Goal: Task Accomplishment & Management: Manage account settings

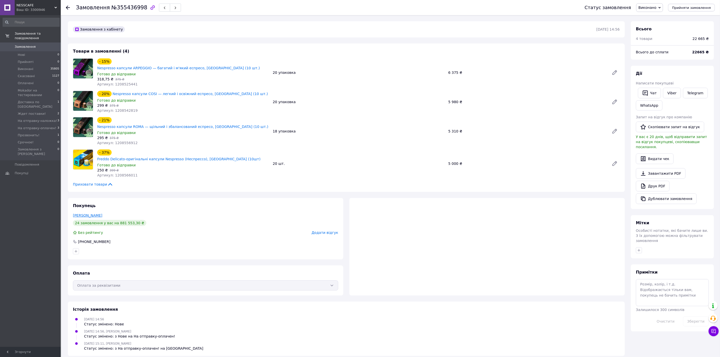
click at [92, 214] on link "[PERSON_NAME]" at bounding box center [87, 216] width 29 height 4
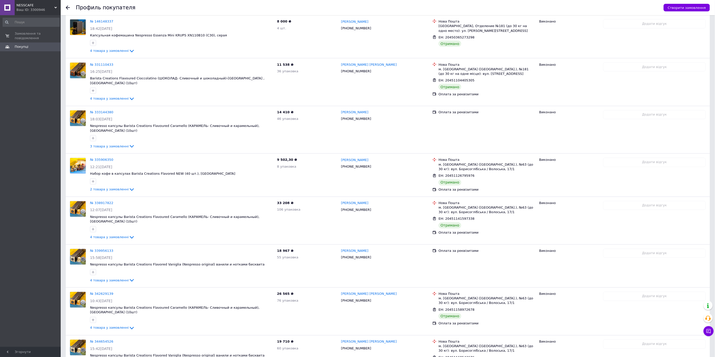
scroll to position [691, 0]
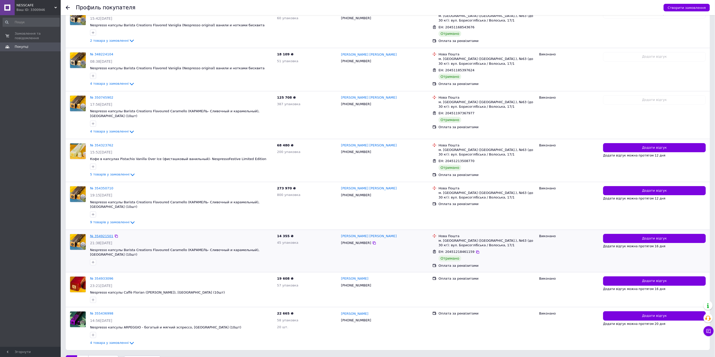
click at [104, 234] on link "№ 354921501" at bounding box center [101, 236] width 23 height 4
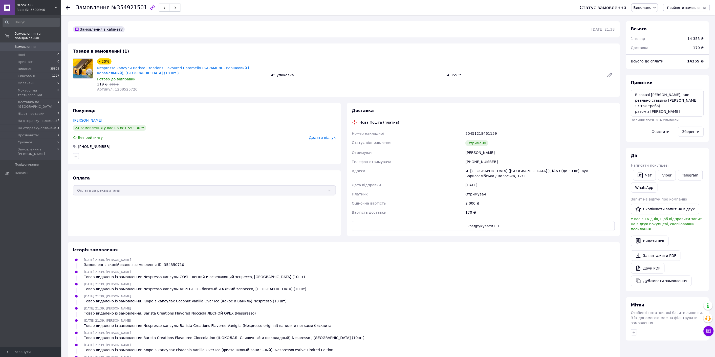
scroll to position [283, 0]
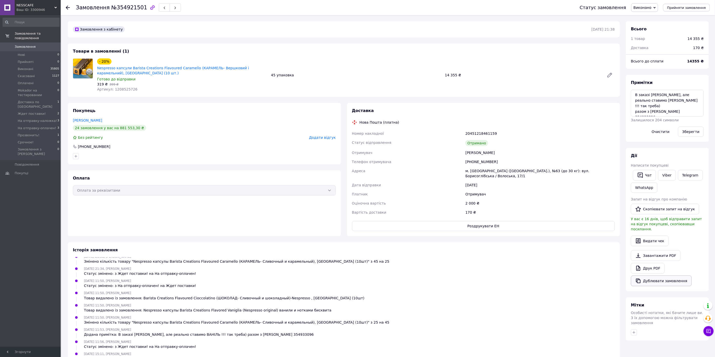
click at [649, 276] on button "Дублювати замовлення" at bounding box center [661, 281] width 61 height 11
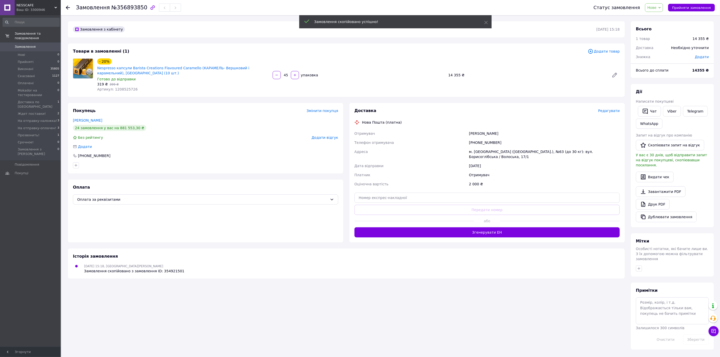
click at [655, 7] on span "Нове" at bounding box center [651, 8] width 9 height 4
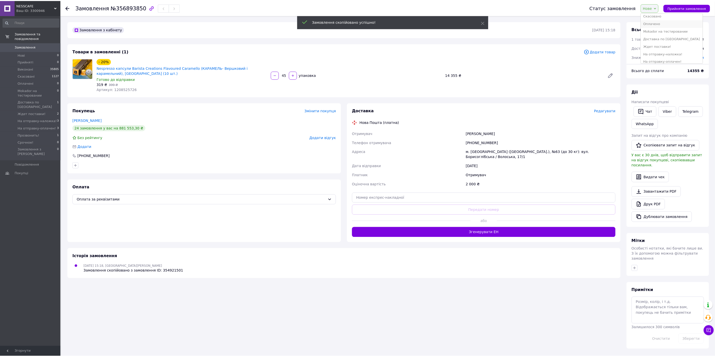
scroll to position [36, 0]
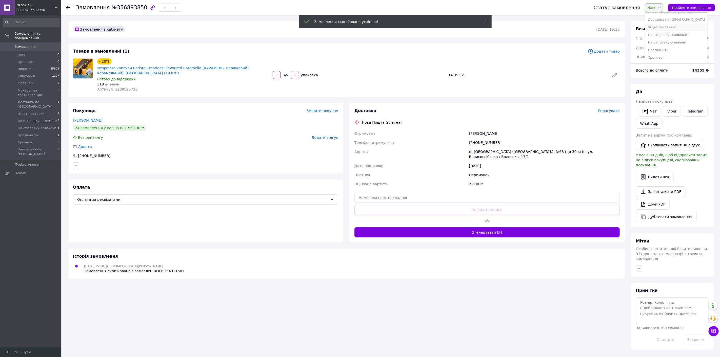
click at [673, 29] on li "Ждет поставки!" at bounding box center [676, 28] width 62 height 8
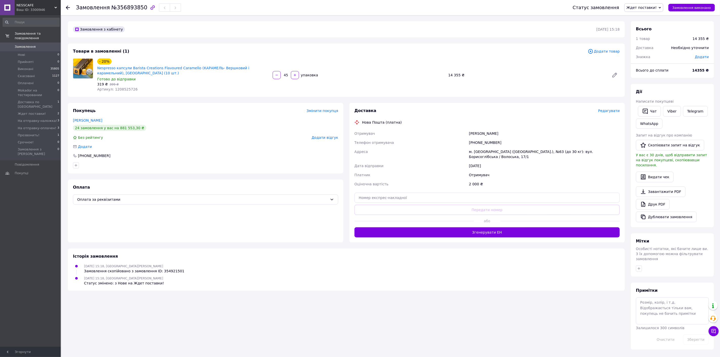
click at [605, 51] on span "Додати товар" at bounding box center [604, 52] width 32 height 6
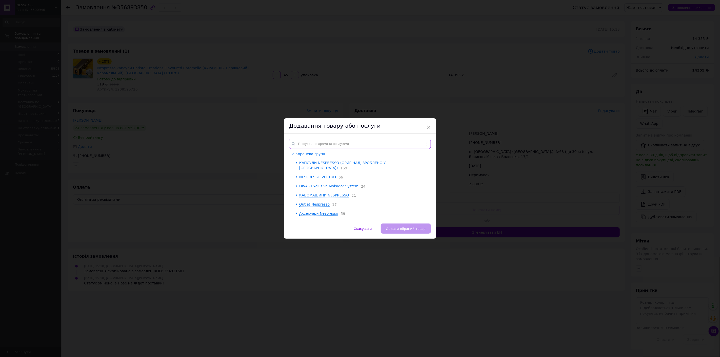
click at [317, 143] on input "text" at bounding box center [360, 144] width 142 height 10
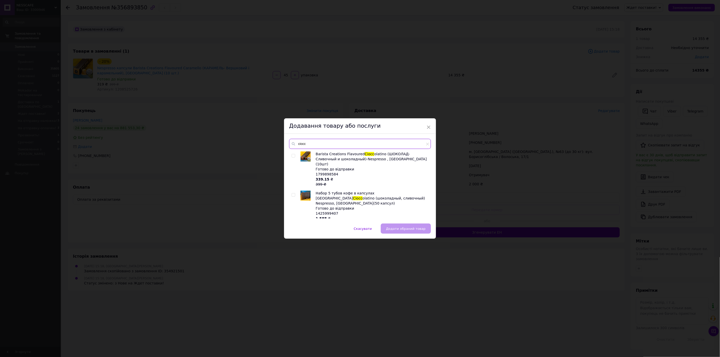
type input "ciocc"
click at [294, 156] on input "checkbox" at bounding box center [292, 155] width 3 height 3
checkbox input "true"
click at [312, 145] on input "ciocc" at bounding box center [360, 144] width 142 height 10
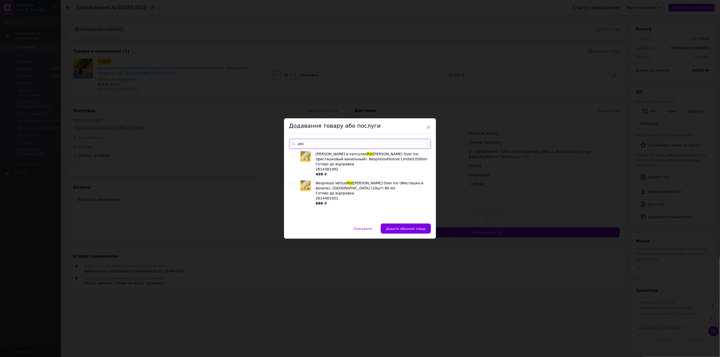
type input "pist"
drag, startPoint x: 291, startPoint y: 156, endPoint x: 294, endPoint y: 155, distance: 2.8
click at [291, 156] on input "checkbox" at bounding box center [292, 155] width 3 height 3
checkbox input "true"
click at [309, 148] on input "pist" at bounding box center [360, 144] width 142 height 10
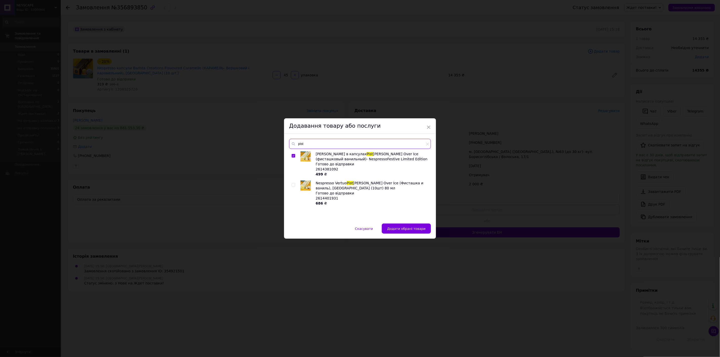
click at [309, 148] on input "pist" at bounding box center [360, 144] width 142 height 10
type input "cocon"
click at [292, 157] on input "checkbox" at bounding box center [292, 155] width 3 height 3
checkbox input "true"
click at [391, 227] on button "Додати обрані товари" at bounding box center [406, 229] width 49 height 10
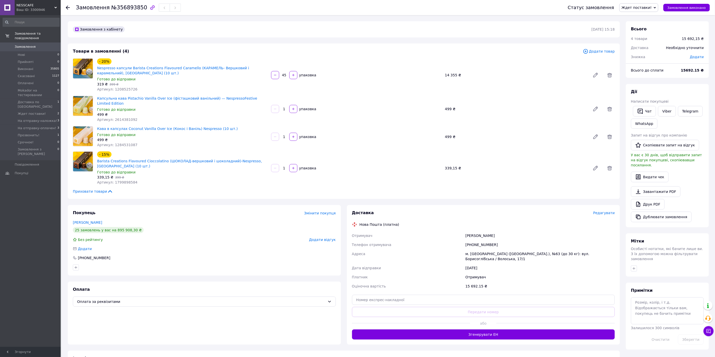
click at [286, 76] on input "45" at bounding box center [284, 75] width 8 height 4
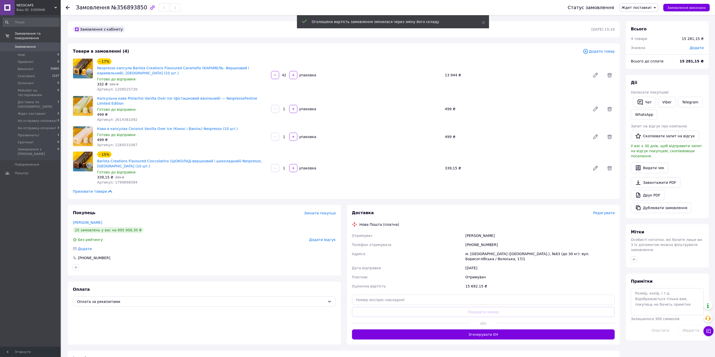
type input "42"
click at [285, 166] on input "1" at bounding box center [284, 168] width 8 height 4
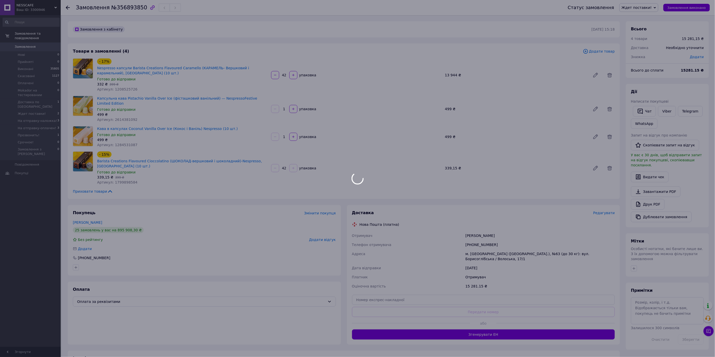
type input "42"
click at [350, 180] on div at bounding box center [357, 178] width 715 height 357
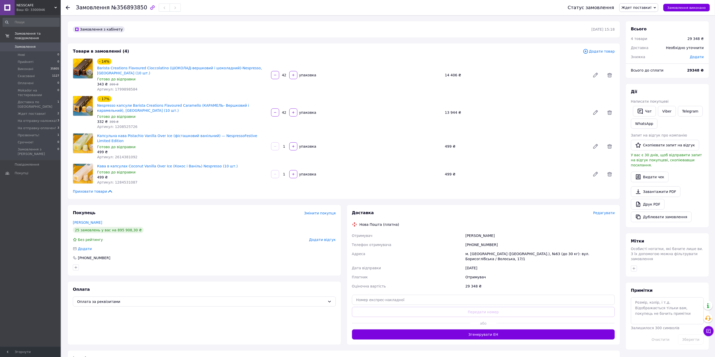
click at [287, 147] on div "1   упаковка" at bounding box center [356, 146] width 171 height 8
click at [284, 145] on input "1" at bounding box center [284, 147] width 8 height 4
type input "95"
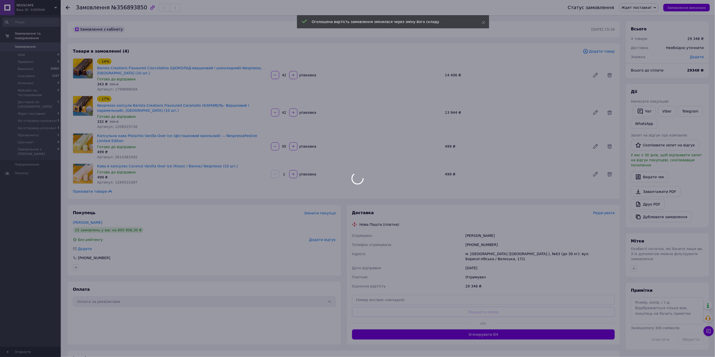
type input "95"
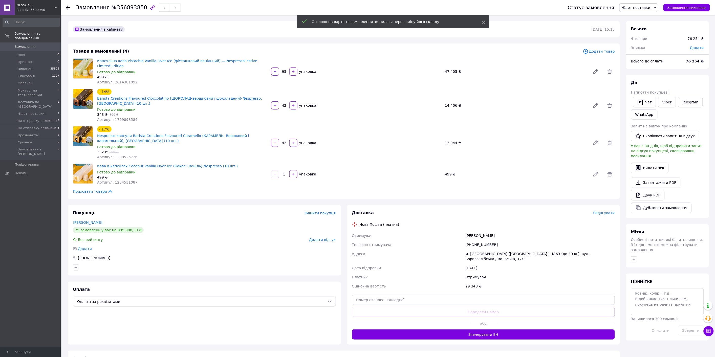
click at [285, 173] on input "1" at bounding box center [284, 175] width 8 height 4
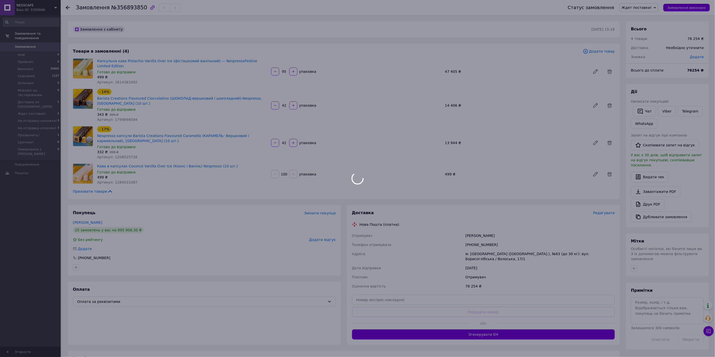
type input "100"
click at [288, 180] on div at bounding box center [357, 178] width 715 height 357
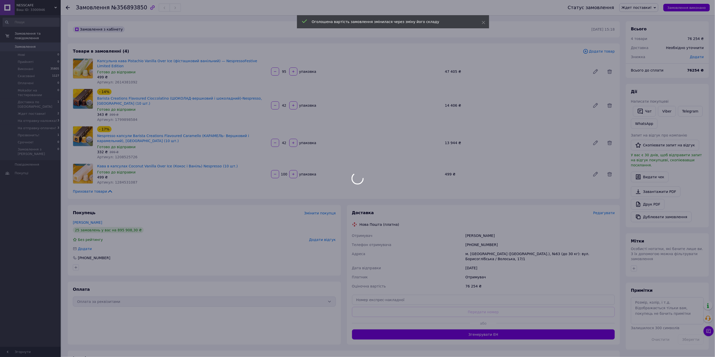
type input "100"
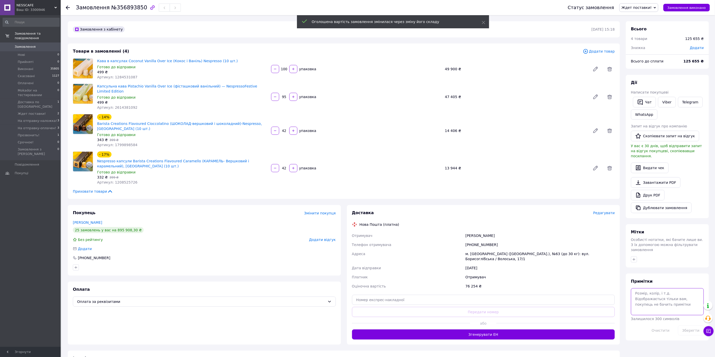
click at [657, 296] on textarea at bounding box center [667, 301] width 73 height 27
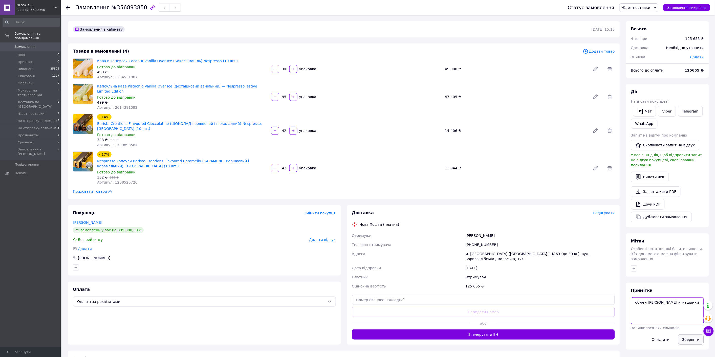
type textarea "обмен Бельмио и машинки"
click at [689, 335] on button "Зберегти" at bounding box center [691, 340] width 26 height 10
click at [661, 215] on button "Дублювати замовлення" at bounding box center [661, 217] width 61 height 11
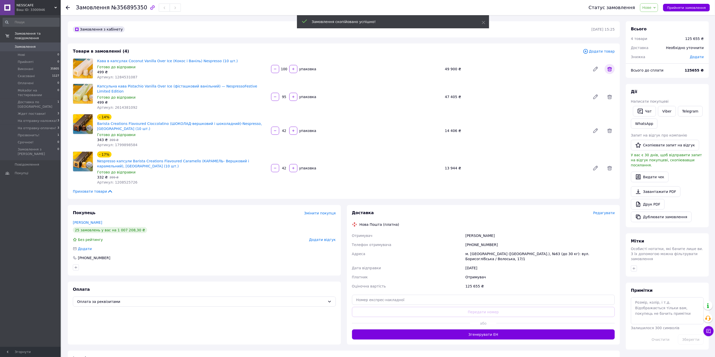
click at [613, 69] on icon at bounding box center [610, 69] width 6 height 6
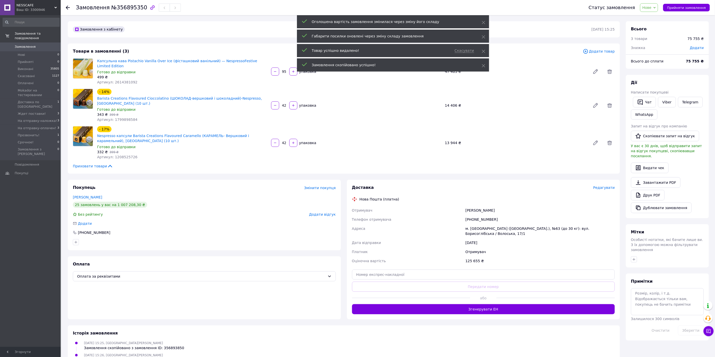
click at [610, 70] on icon at bounding box center [610, 71] width 5 height 5
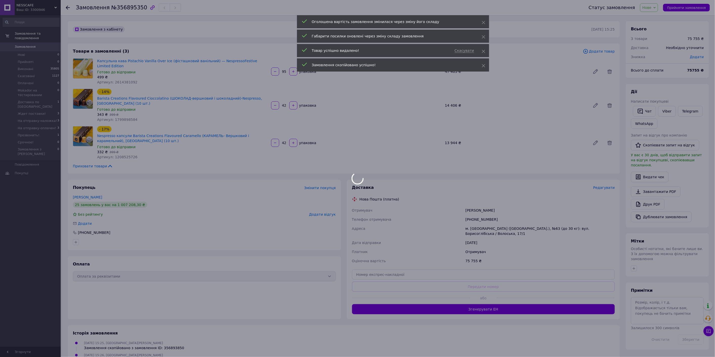
type input "42"
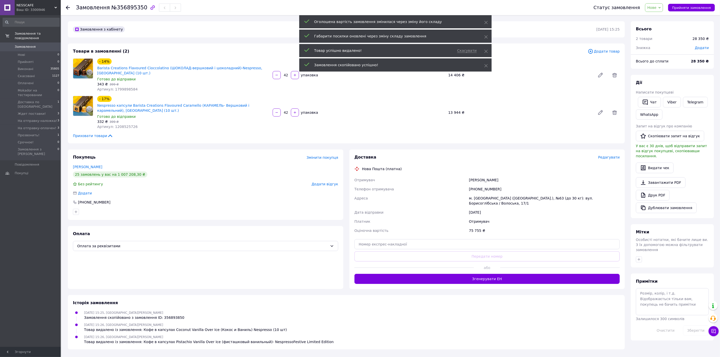
click at [610, 70] on div at bounding box center [614, 75] width 14 height 12
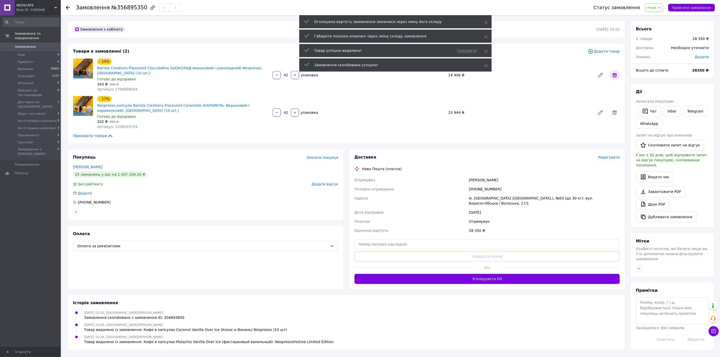
click at [613, 77] on icon at bounding box center [614, 75] width 6 height 6
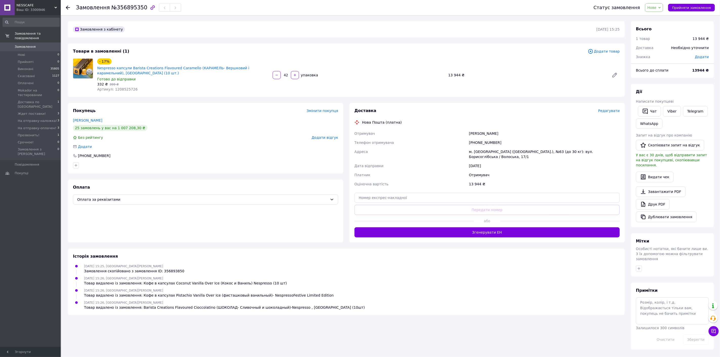
click at [599, 50] on span "Додати товар" at bounding box center [604, 52] width 32 height 6
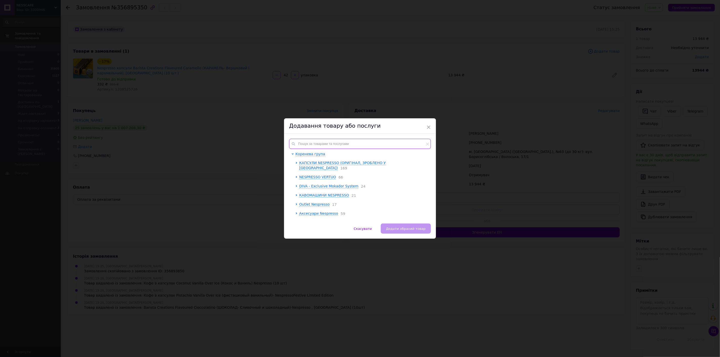
click at [340, 143] on input "text" at bounding box center [360, 144] width 142 height 10
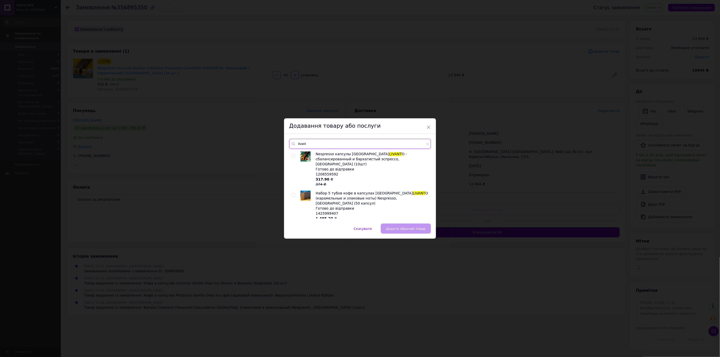
type input "livant"
drag, startPoint x: 294, startPoint y: 157, endPoint x: 295, endPoint y: 154, distance: 3.4
click at [294, 156] on input "checkbox" at bounding box center [292, 155] width 3 height 3
checkbox input "true"
click at [308, 144] on input "livant" at bounding box center [360, 144] width 142 height 10
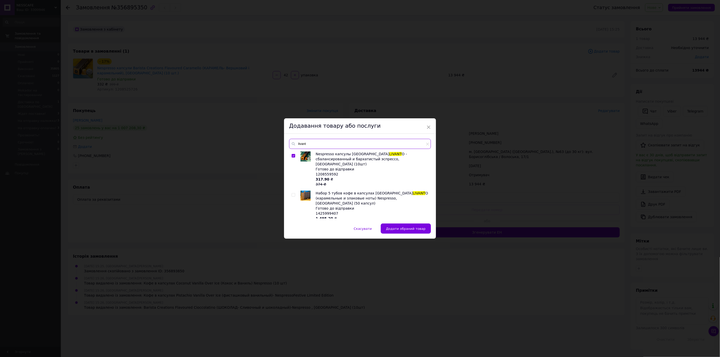
click at [309, 144] on input "livant" at bounding box center [360, 144] width 142 height 10
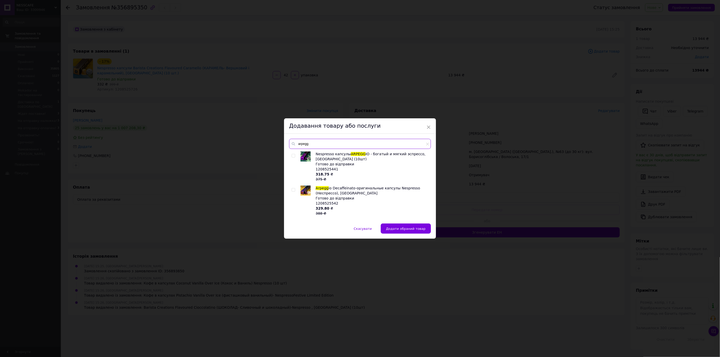
type input "arpegg"
click at [292, 155] on input "checkbox" at bounding box center [292, 155] width 3 height 3
checkbox input "true"
click at [303, 147] on input "arpegg" at bounding box center [360, 144] width 142 height 10
click at [303, 146] on input "arpegg" at bounding box center [360, 144] width 142 height 10
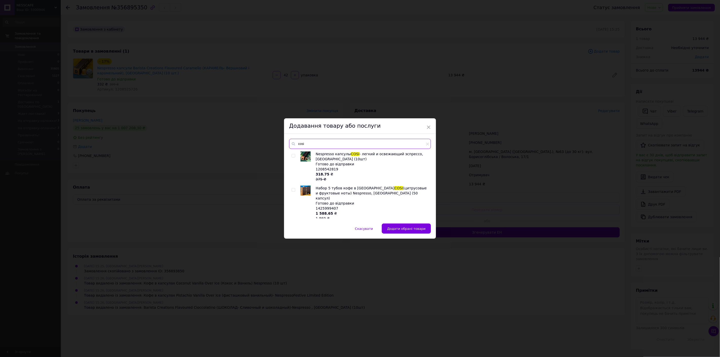
type input "cosi"
click at [293, 156] on input "checkbox" at bounding box center [292, 155] width 3 height 3
checkbox input "true"
click at [311, 144] on input "cosi" at bounding box center [360, 144] width 142 height 10
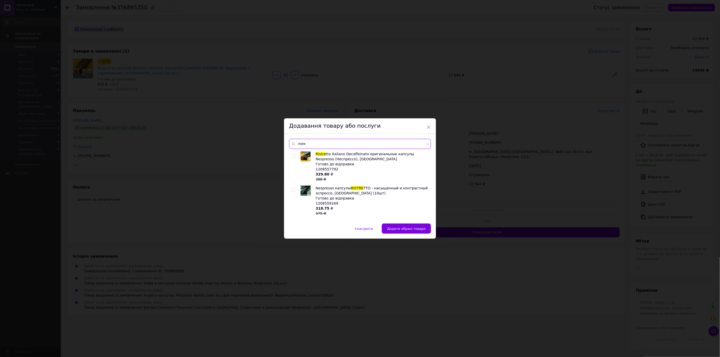
type input "ristre"
click at [293, 192] on div at bounding box center [293, 201] width 5 height 30
click at [293, 191] on input "checkbox" at bounding box center [292, 190] width 3 height 3
checkbox input "true"
click at [401, 230] on span "Додати обрані товари" at bounding box center [406, 229] width 38 height 4
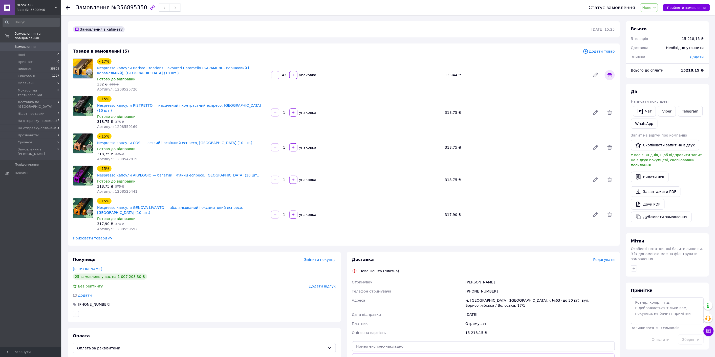
click at [611, 75] on icon at bounding box center [610, 75] width 6 height 6
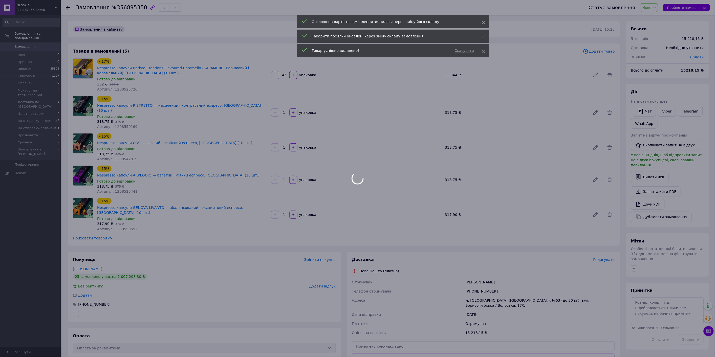
type input "1"
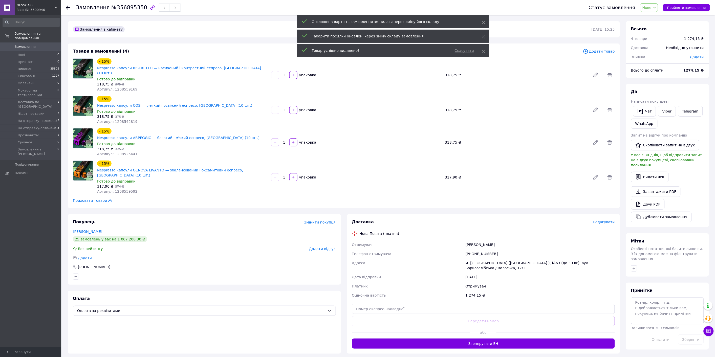
click at [286, 141] on input "1" at bounding box center [284, 143] width 8 height 4
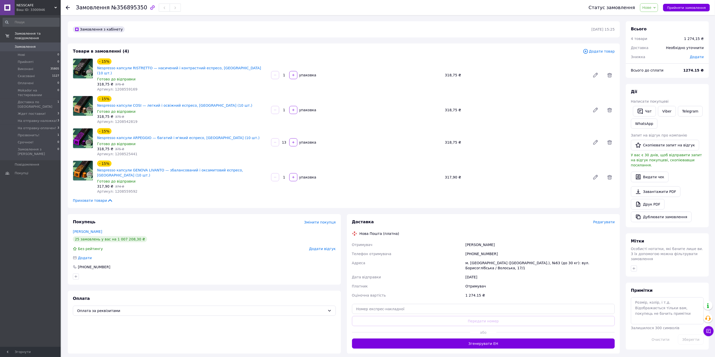
type input "130"
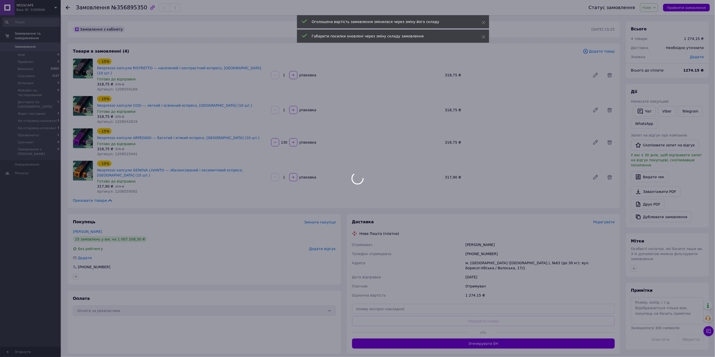
type input "130"
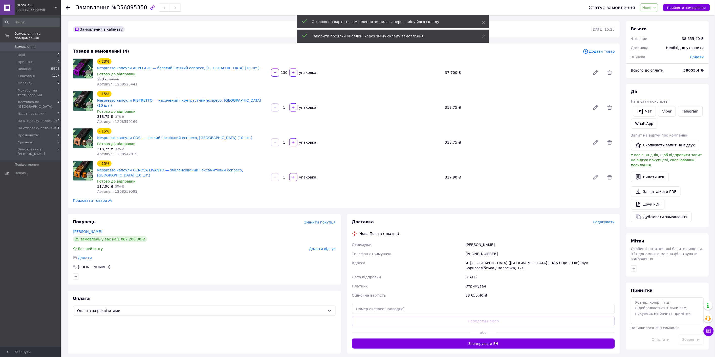
click at [284, 106] on input "1" at bounding box center [284, 108] width 8 height 4
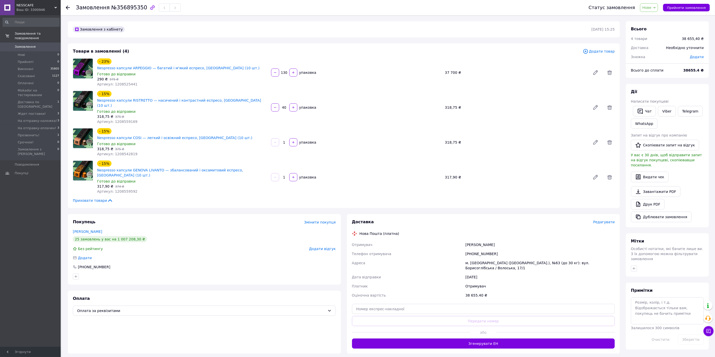
type input "40"
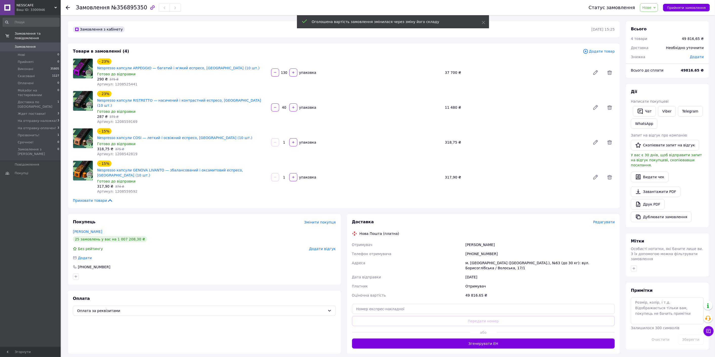
click at [285, 141] on input "1" at bounding box center [284, 143] width 8 height 4
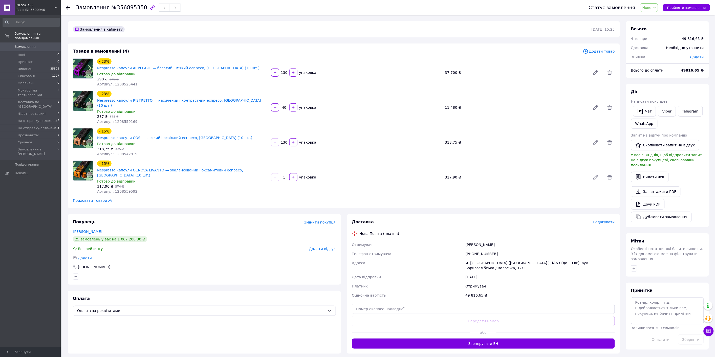
type input "130"
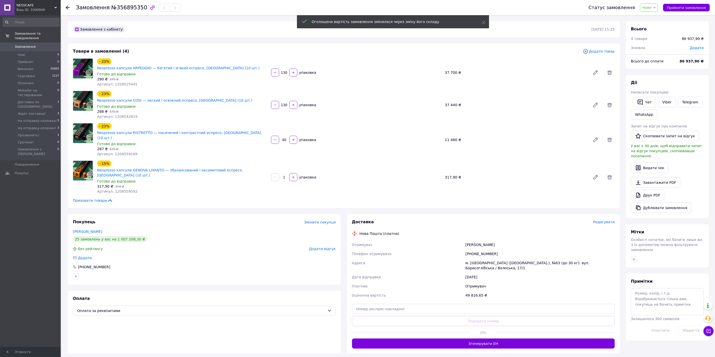
click at [285, 176] on input "1" at bounding box center [284, 178] width 8 height 4
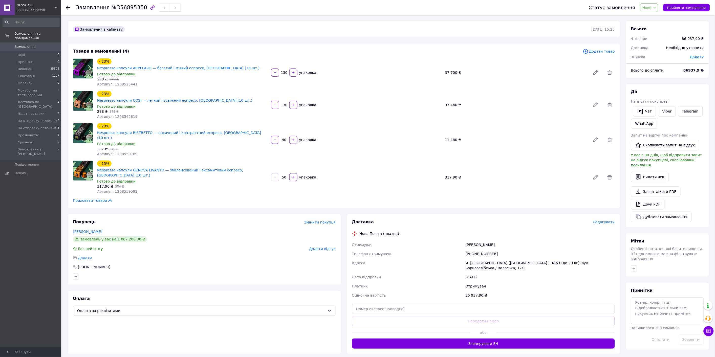
type input "50"
click at [404, 104] on div "- 23% Nespresso капсули COSI — легкий і освіжний еспресо, Швейцарія (10 шт.) Го…" at bounding box center [356, 105] width 522 height 30
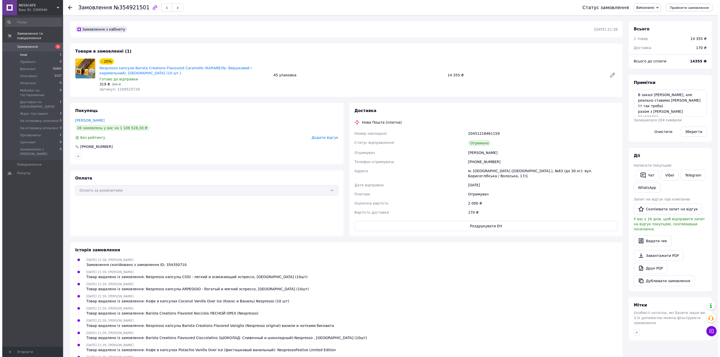
scroll to position [283, 0]
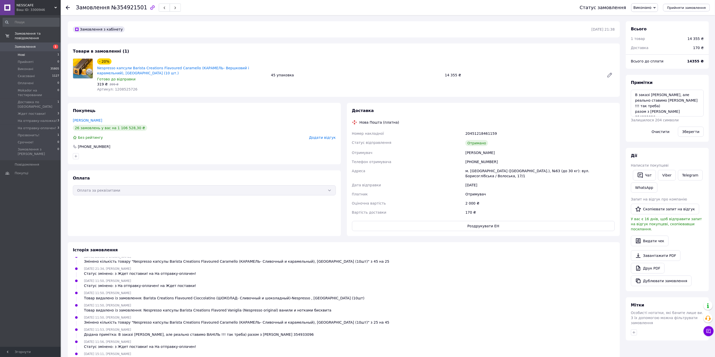
click at [23, 53] on span "Нові" at bounding box center [21, 55] width 7 height 5
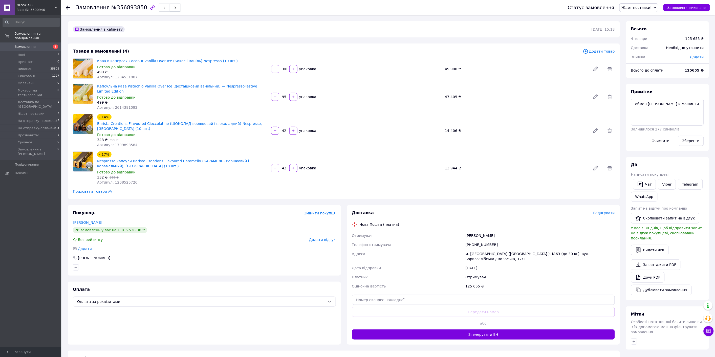
click at [285, 166] on input "42" at bounding box center [284, 168] width 8 height 4
type input "60"
click at [322, 153] on div "- 17% Nespresso капсули Barista Creations Flavoured Caramello (КАРАМЕЛЬ- Вершко…" at bounding box center [356, 168] width 522 height 35
click at [607, 165] on icon at bounding box center [610, 168] width 6 height 6
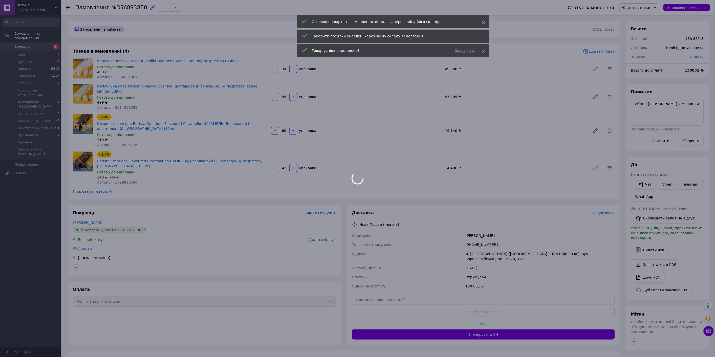
click at [604, 50] on div at bounding box center [357, 178] width 715 height 357
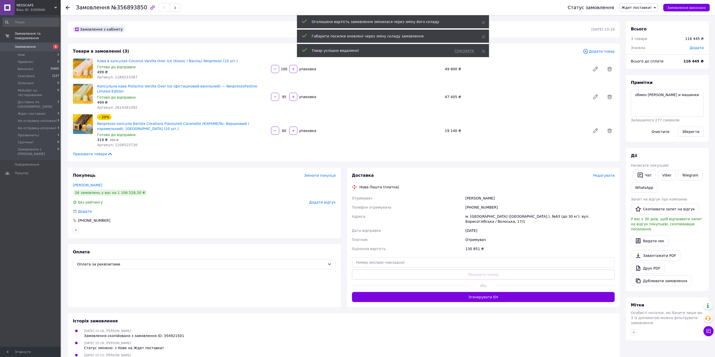
click at [595, 51] on span "Додати товар" at bounding box center [599, 52] width 32 height 6
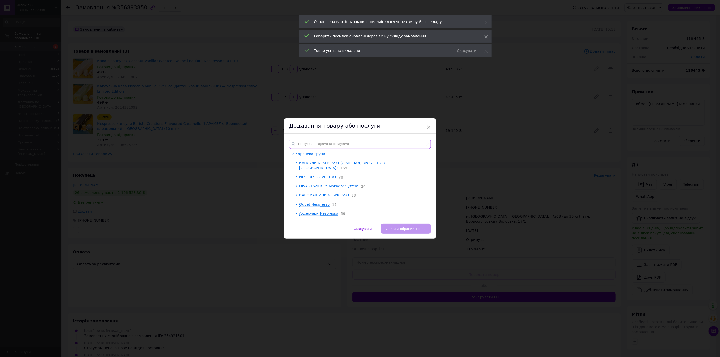
click at [371, 141] on input "text" at bounding box center [360, 144] width 142 height 10
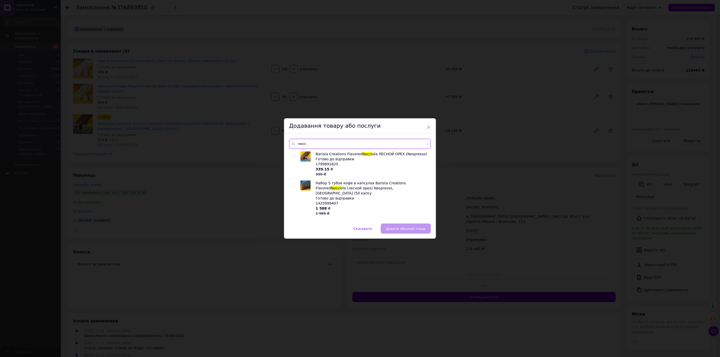
type input "nocci"
click at [292, 155] on input "checkbox" at bounding box center [292, 155] width 3 height 3
checkbox input "true"
click at [405, 228] on span "Додати обраний товар" at bounding box center [405, 229] width 39 height 4
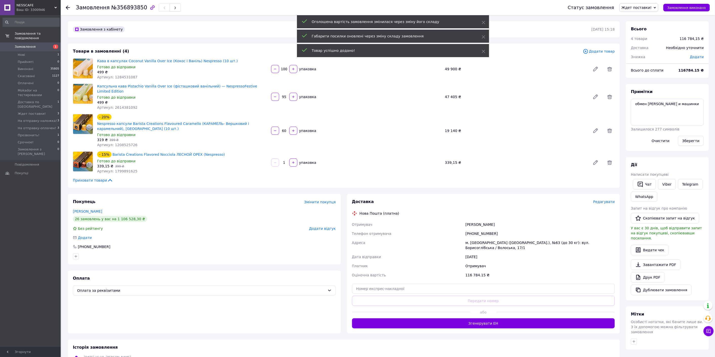
click at [281, 161] on input "1" at bounding box center [284, 163] width 8 height 4
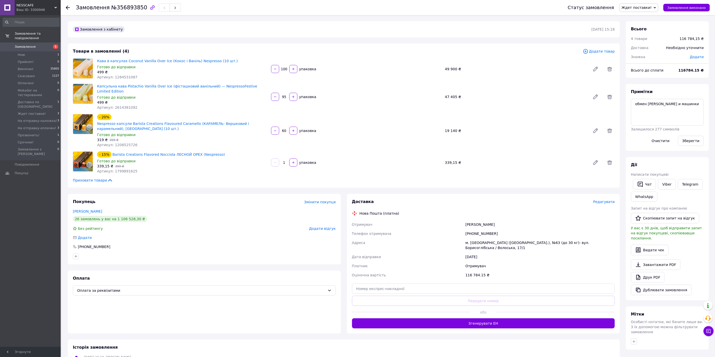
click at [281, 161] on input "1" at bounding box center [284, 163] width 8 height 4
type input "24"
click at [291, 172] on div "Товари в замовленні (4) Додати товар Кава в капсулах Coconut Vanilla Over Ice (…" at bounding box center [344, 116] width 552 height 144
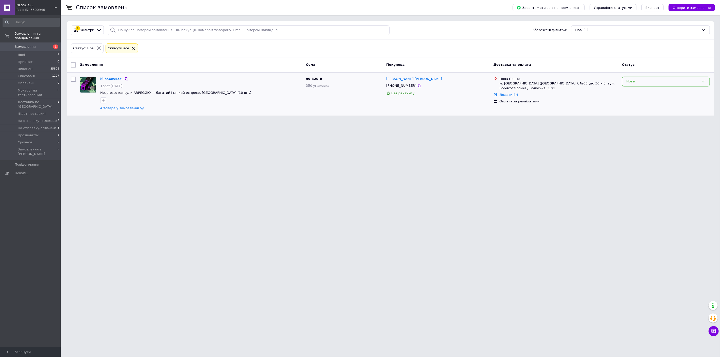
click at [644, 81] on div "Нове" at bounding box center [662, 81] width 73 height 5
click at [649, 113] on li "Ждет поставки!" at bounding box center [665, 115] width 87 height 9
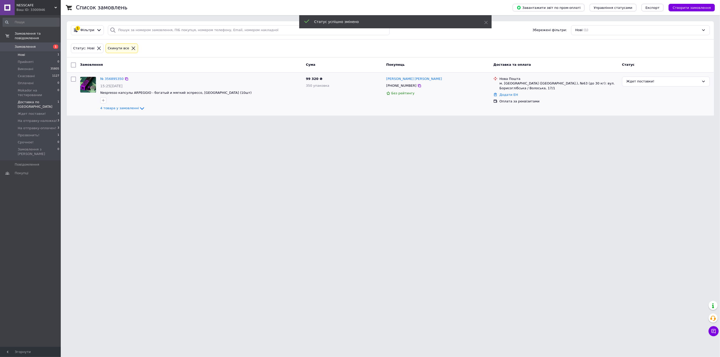
click at [49, 100] on span "Доставка по [GEOGRAPHIC_DATA]" at bounding box center [38, 104] width 40 height 9
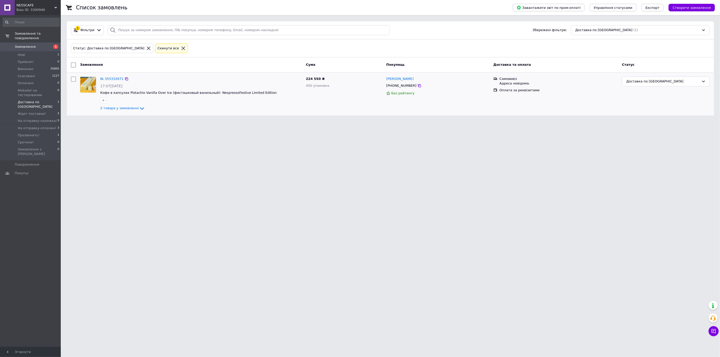
click at [108, 81] on div "№ 355332671" at bounding box center [112, 79] width 24 height 6
click at [109, 80] on link "№ 355332671" at bounding box center [111, 79] width 23 height 4
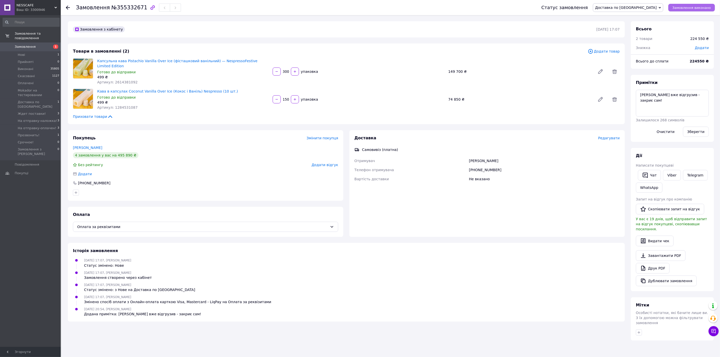
click at [683, 4] on button "Замовлення виконано" at bounding box center [691, 8] width 47 height 8
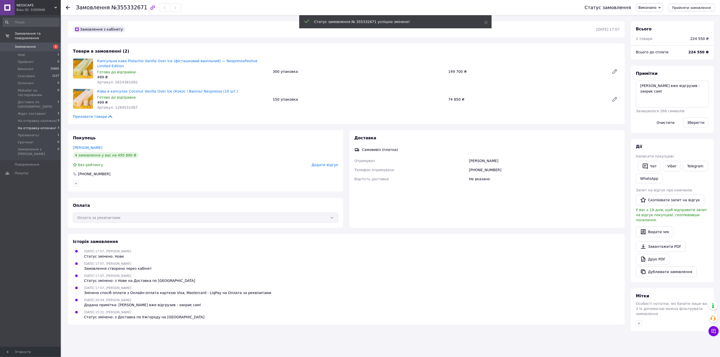
click at [35, 126] on span "На отправку-оплачен!" at bounding box center [37, 128] width 38 height 5
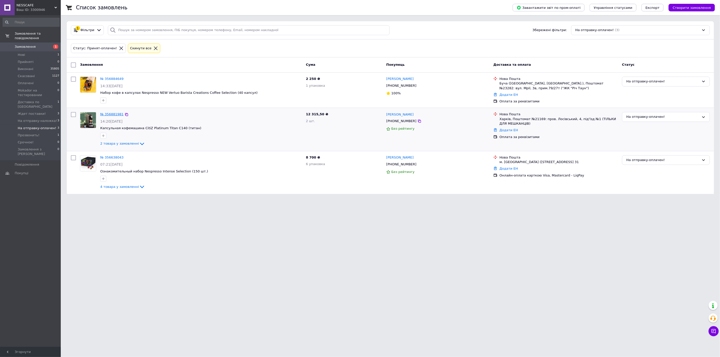
click at [106, 113] on link "№ 356881981" at bounding box center [111, 114] width 23 height 4
click at [52, 117] on li "На отправку-наложка! 3" at bounding box center [31, 120] width 62 height 7
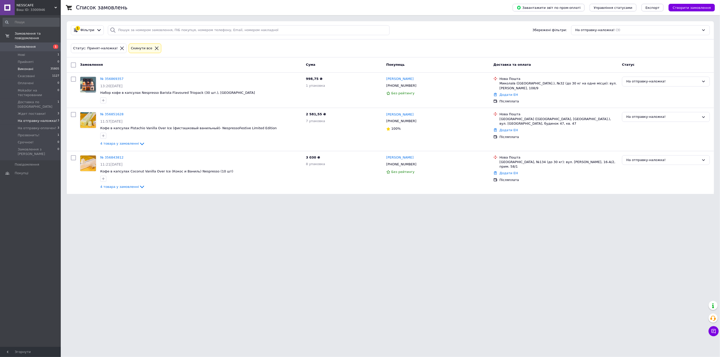
click at [41, 67] on li "Виконані 35805" at bounding box center [31, 69] width 62 height 7
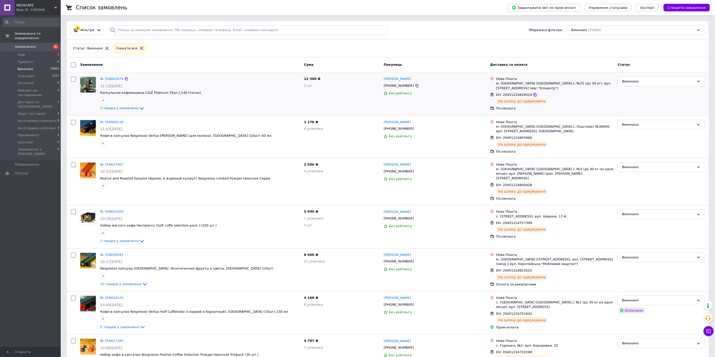
click at [533, 95] on icon at bounding box center [535, 95] width 4 height 4
click at [44, 126] on span "На отправку-оплачен!" at bounding box center [37, 128] width 38 height 5
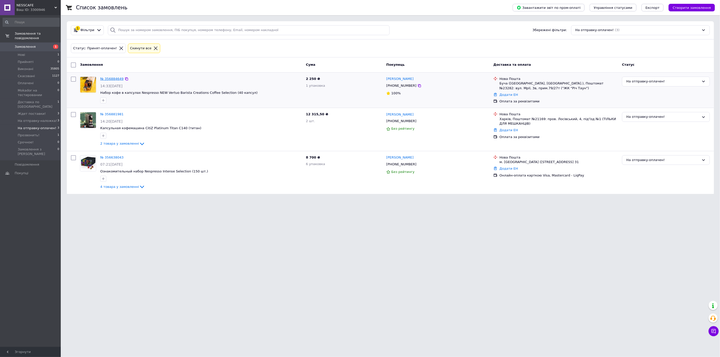
click at [115, 78] on link "№ 356884649" at bounding box center [111, 79] width 23 height 4
click at [113, 116] on link "№ 356881981" at bounding box center [111, 114] width 23 height 4
click at [29, 119] on span "На отправку-наложка!" at bounding box center [37, 121] width 39 height 5
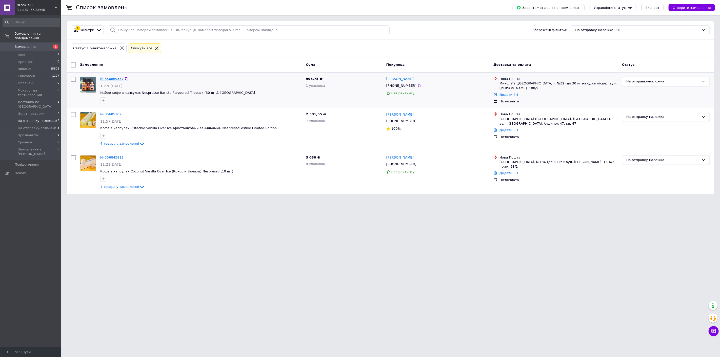
click at [113, 79] on link "№ 356869357" at bounding box center [111, 79] width 23 height 4
click at [112, 114] on link "№ 356851628" at bounding box center [111, 114] width 23 height 4
click at [113, 158] on link "№ 356843812" at bounding box center [111, 158] width 23 height 4
click at [31, 81] on span "Оплачені" at bounding box center [26, 83] width 16 height 5
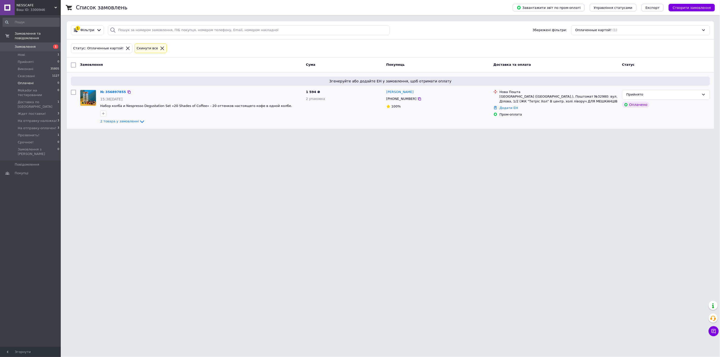
click at [112, 89] on div "№ 356897855" at bounding box center [113, 92] width 27 height 6
click at [112, 93] on link "№ 356897855" at bounding box center [113, 92] width 26 height 4
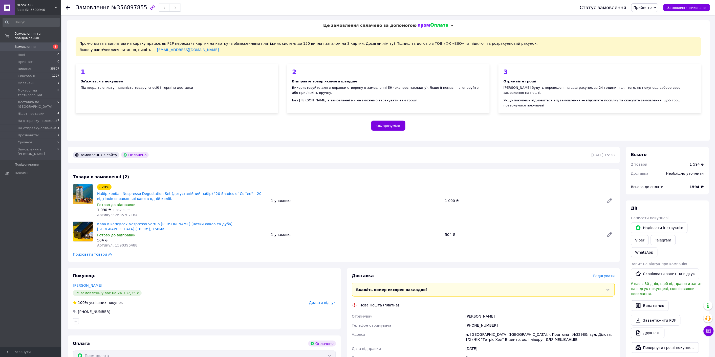
click at [84, 284] on link "Кузнець Олеся" at bounding box center [87, 286] width 29 height 4
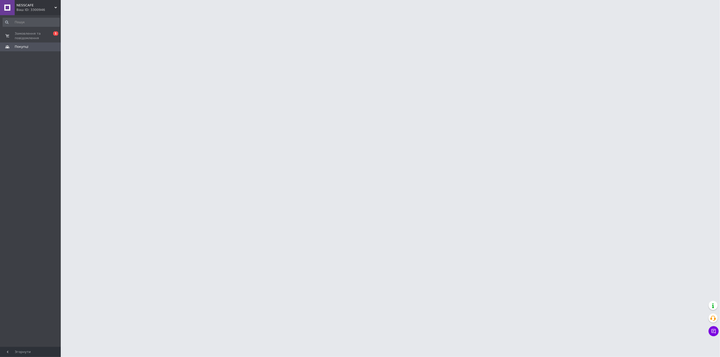
click at [84, 13] on html "NESSCAFE Ваш ID: 3300946 Сайт NESSCAFE Кабінет покупця Перевірити стан системи …" at bounding box center [360, 6] width 720 height 13
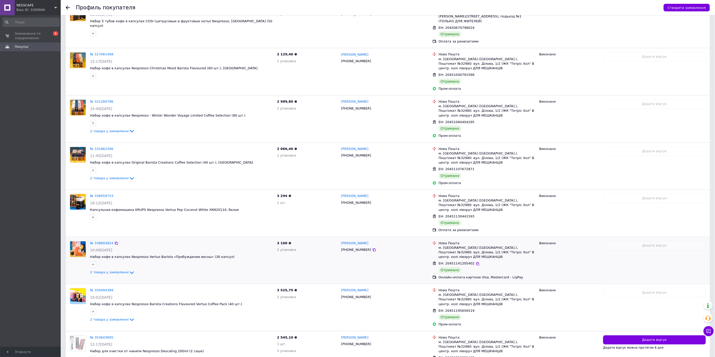
scroll to position [466, 0]
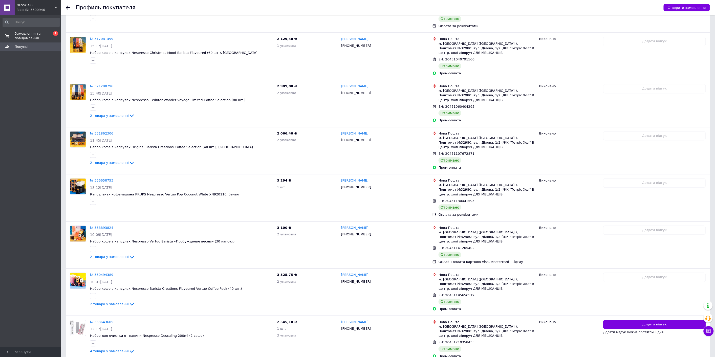
click at [24, 37] on span "Замовлення та повідомлення" at bounding box center [31, 35] width 32 height 9
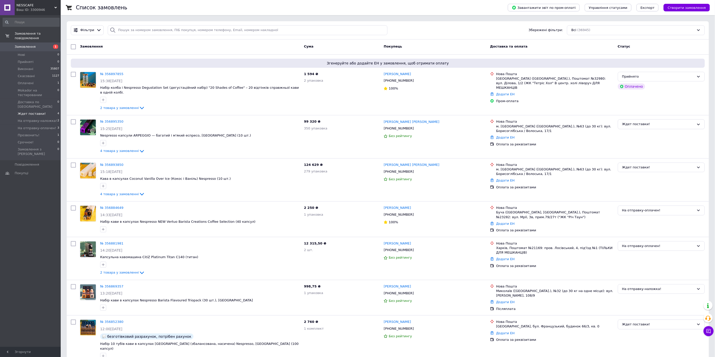
click at [32, 112] on span "Ждет поставки!" at bounding box center [32, 114] width 28 height 5
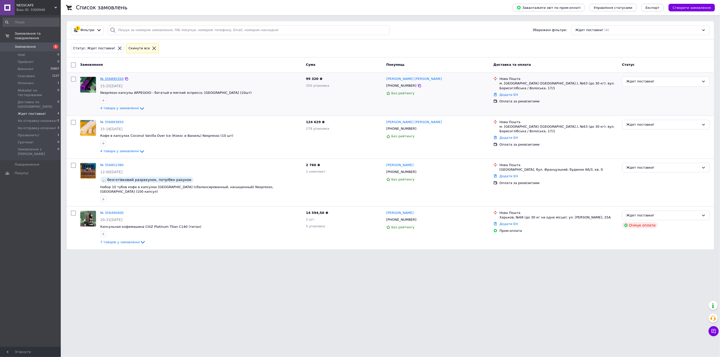
click at [112, 80] on link "№ 356895350" at bounding box center [111, 79] width 23 height 4
click at [108, 122] on link "№ 356893850" at bounding box center [111, 122] width 23 height 4
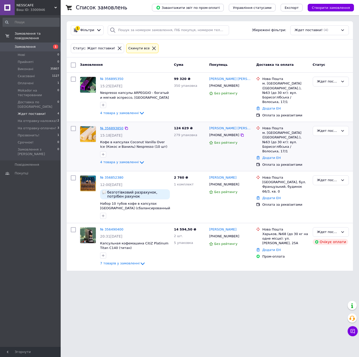
click at [110, 126] on link "№ 356893850" at bounding box center [111, 128] width 23 height 4
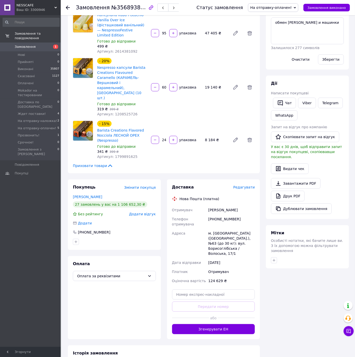
scroll to position [84, 0]
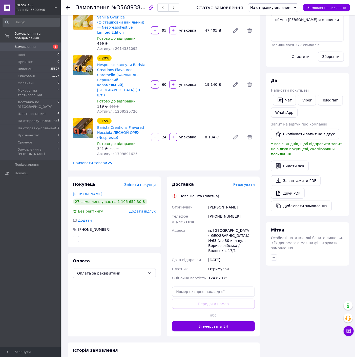
click at [246, 182] on span "Редагувати" at bounding box center [244, 184] width 22 height 4
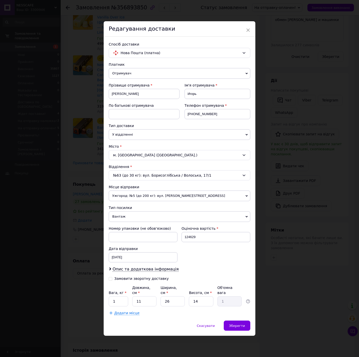
click at [197, 244] on div "Оціночна вартість 124629" at bounding box center [216, 234] width 73 height 20
click at [198, 242] on input "124629" at bounding box center [216, 237] width 69 height 10
type input "2000"
click at [123, 300] on input "1" at bounding box center [118, 301] width 19 height 10
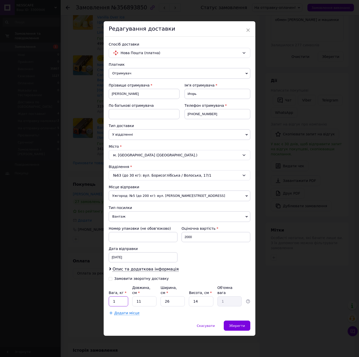
click at [123, 300] on input "1" at bounding box center [118, 301] width 19 height 10
type input "30"
type input "4"
type input "0.36"
type input "40"
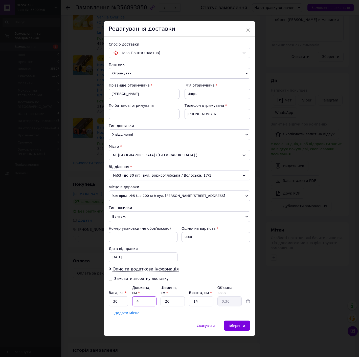
type input "3.64"
type input "40"
type input "6"
type input "0.84"
type input "60"
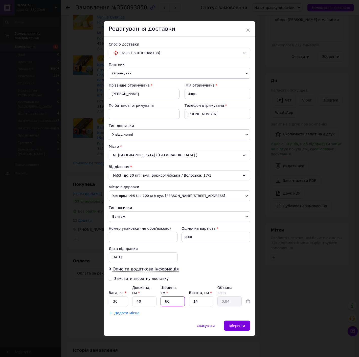
type input "8.4"
type input "60"
type input "6"
type input "3.6"
type input "60"
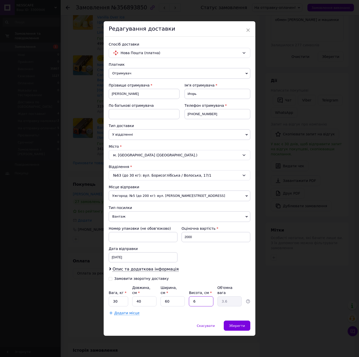
type input "36"
type input "60"
click at [142, 299] on input "40" at bounding box center [144, 301] width 24 height 10
click at [172, 299] on input "60" at bounding box center [173, 301] width 24 height 10
click at [177, 296] on input "60" at bounding box center [173, 301] width 24 height 10
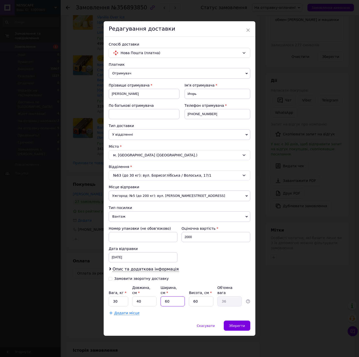
click at [177, 296] on input "60" at bounding box center [173, 301] width 24 height 10
type input "5"
type input "3"
type input "50"
type input "30"
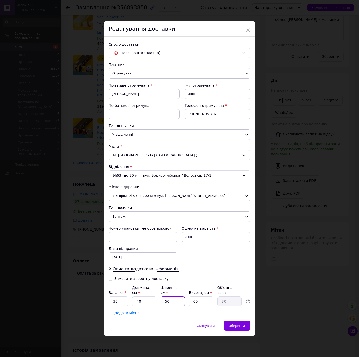
type input "50"
click at [151, 310] on div "Додати місце" at bounding box center [180, 312] width 142 height 5
click at [203, 241] on input "2000" at bounding box center [216, 237] width 69 height 10
type input "500"
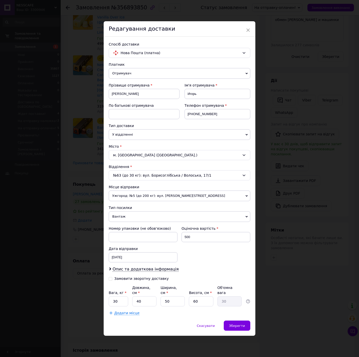
click at [203, 255] on div "Номер упаковки (не обов'язково) Оціночна вартість 500 Дата відправки [DATE] < 2…" at bounding box center [180, 244] width 146 height 40
click at [231, 325] on div "Зберегти" at bounding box center [237, 326] width 27 height 10
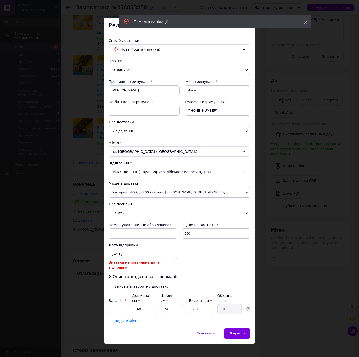
click at [133, 254] on div "[DATE] < 2025 > < Август > Пн Вт Ср Чт Пт Сб Вс 28 29 30 31 1 2 3 4 5 6 7 8 9 1…" at bounding box center [143, 254] width 69 height 10
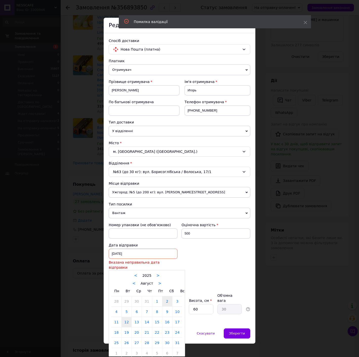
click at [128, 321] on link "12" at bounding box center [127, 322] width 10 height 10
type input "[DATE]"
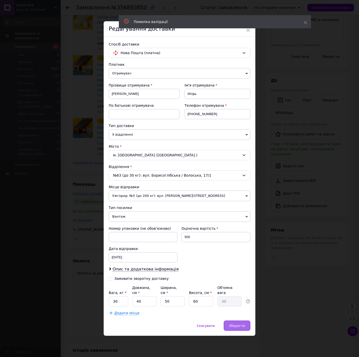
click at [231, 326] on div "Зберегти" at bounding box center [237, 326] width 27 height 10
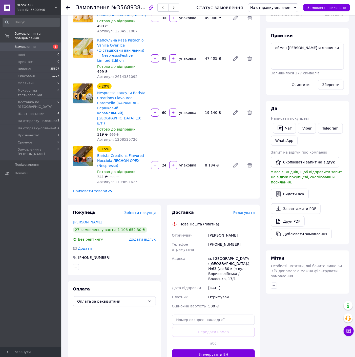
scroll to position [140, 0]
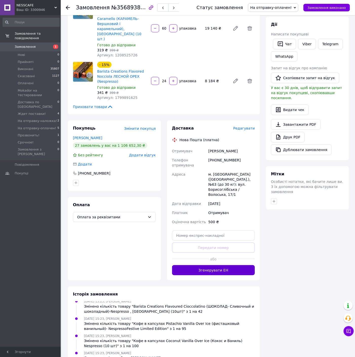
click at [205, 265] on button "Згенерувати ЕН" at bounding box center [213, 270] width 83 height 10
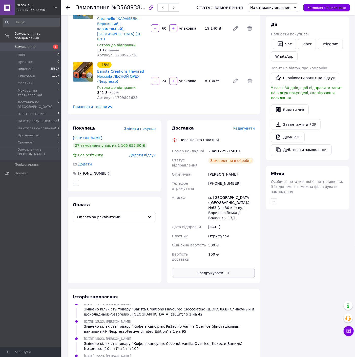
scroll to position [69, 0]
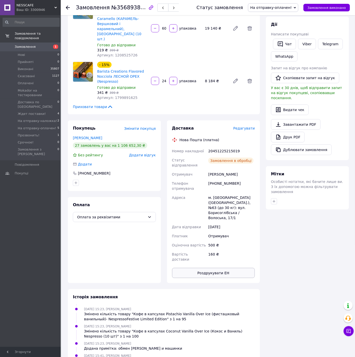
click at [215, 268] on button "Роздрукувати ЕН" at bounding box center [213, 273] width 83 height 10
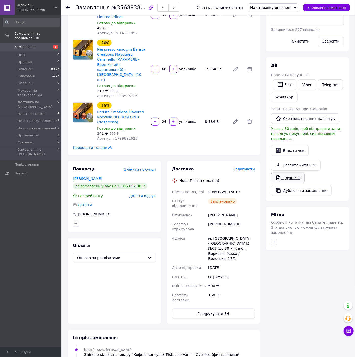
scroll to position [0, 0]
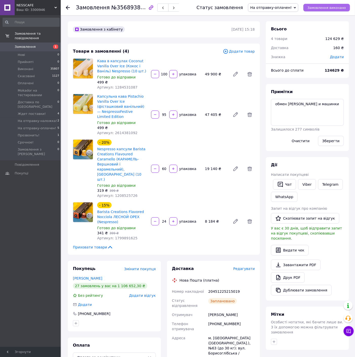
drag, startPoint x: 327, startPoint y: 7, endPoint x: 258, endPoint y: 0, distance: 69.4
click at [327, 7] on span "Замовлення виконано" at bounding box center [326, 8] width 38 height 4
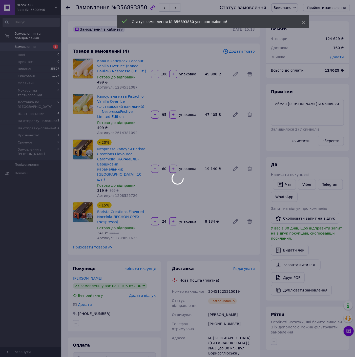
scroll to position [81, 0]
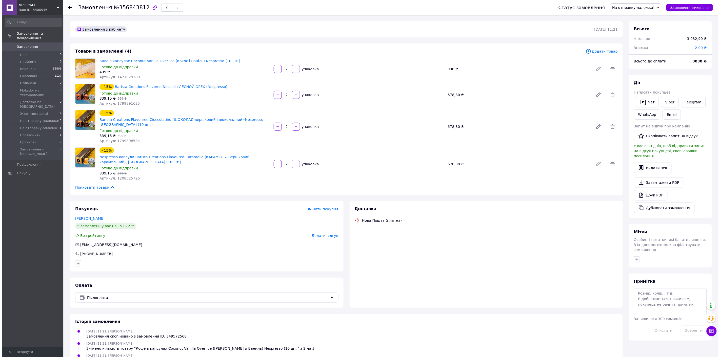
scroll to position [101, 0]
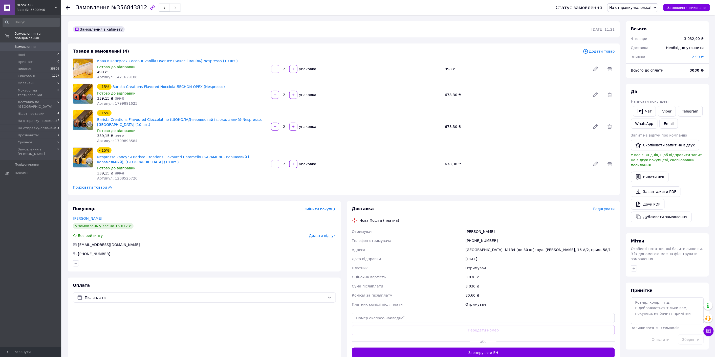
click at [605, 208] on span "Редагувати" at bounding box center [605, 209] width 22 height 4
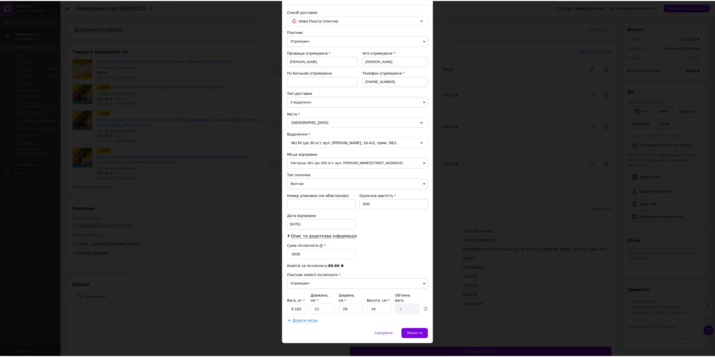
scroll to position [29, 0]
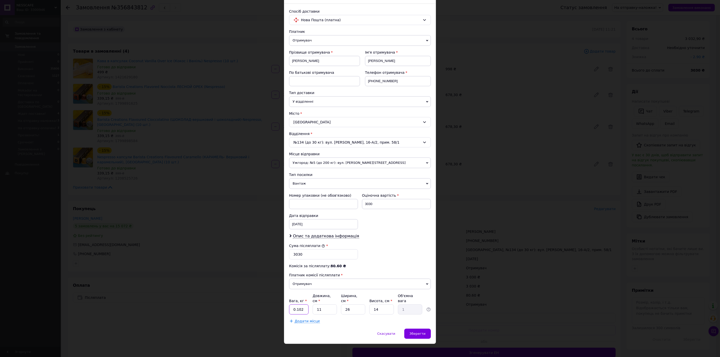
click at [299, 306] on input "0.102" at bounding box center [298, 310] width 19 height 10
type input "2"
click at [414, 329] on div "Зберегти" at bounding box center [417, 334] width 27 height 10
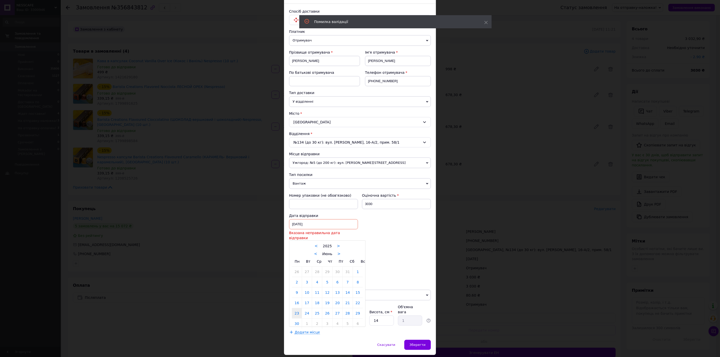
click at [320, 224] on div "23.06.2025 < 2025 > < Июнь > Пн Вт Ср Чт Пт Сб Вс 26 27 28 29 30 31 1 2 3 4 5 6…" at bounding box center [323, 224] width 69 height 10
click at [337, 252] on link ">" at bounding box center [338, 254] width 3 height 5
click at [307, 291] on link "12" at bounding box center [307, 293] width 10 height 10
type input "[DATE]"
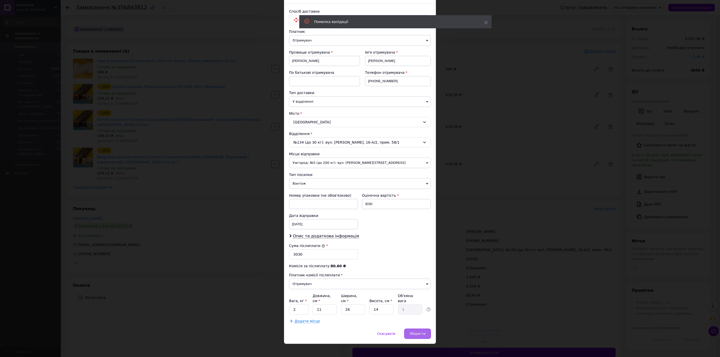
click at [419, 332] on span "Зберегти" at bounding box center [417, 334] width 16 height 4
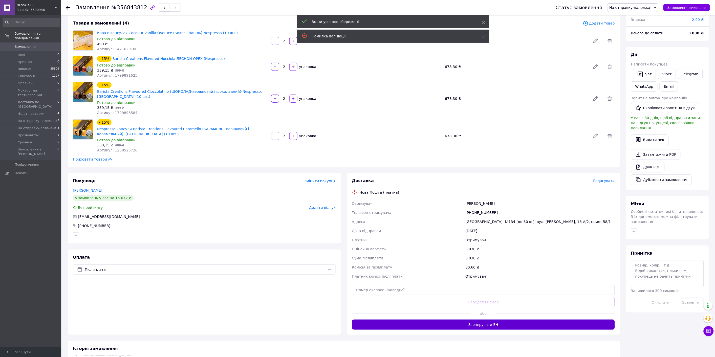
scroll to position [113, 0]
click at [500, 323] on button "Згенерувати ЕН" at bounding box center [483, 325] width 263 height 10
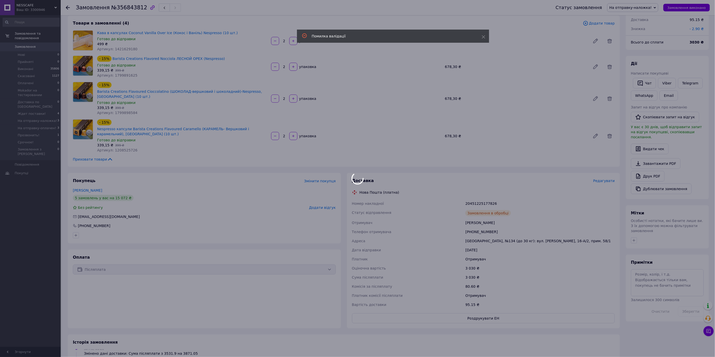
scroll to position [125, 0]
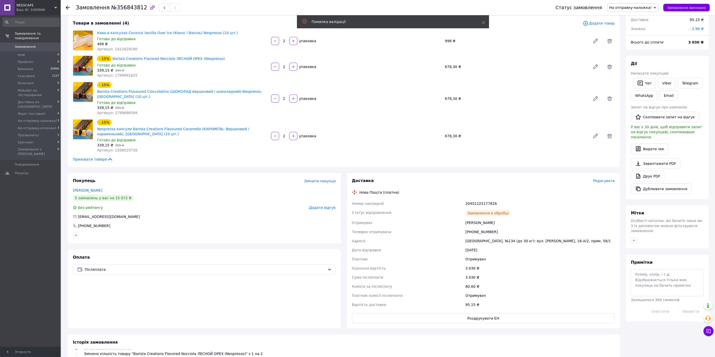
click at [489, 318] on button "Роздрукувати ЕН" at bounding box center [483, 319] width 263 height 10
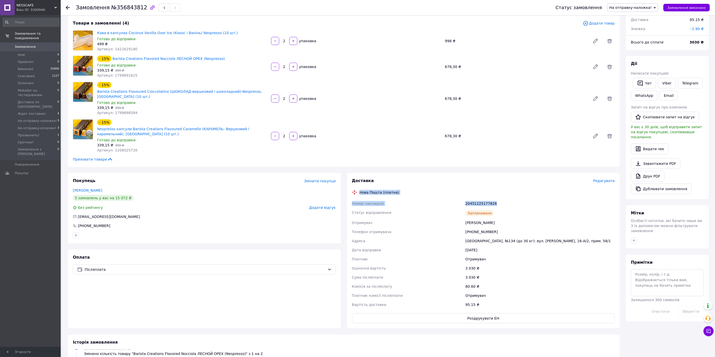
drag, startPoint x: 498, startPoint y: 203, endPoint x: 353, endPoint y: 191, distance: 145.8
click at [353, 191] on div "Доставка Редагувати Нова Пошта (платна) Номер накладної 20451225177826 Статус в…" at bounding box center [483, 250] width 263 height 145
copy div "Нова Пошта (платна) Номер накладної 20451225177826"
click at [638, 96] on link "WhatsApp" at bounding box center [644, 96] width 27 height 10
click at [524, 274] on div "3 030 ₴" at bounding box center [541, 277] width 152 height 9
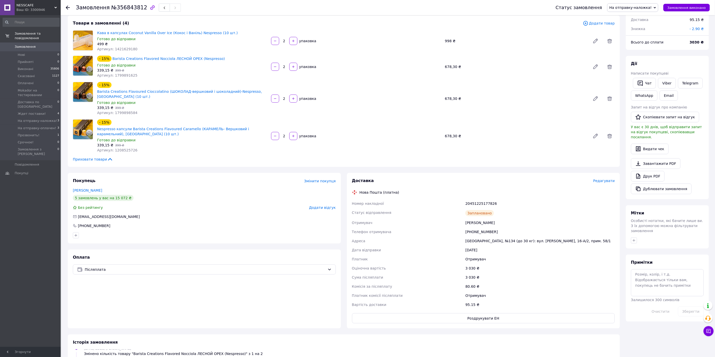
click at [479, 202] on div "20451225177826" at bounding box center [541, 203] width 152 height 9
copy div "20451225177826"
drag, startPoint x: 694, startPoint y: 9, endPoint x: 678, endPoint y: 1, distance: 18.4
click at [694, 9] on span "Замовлення виконано" at bounding box center [687, 8] width 38 height 4
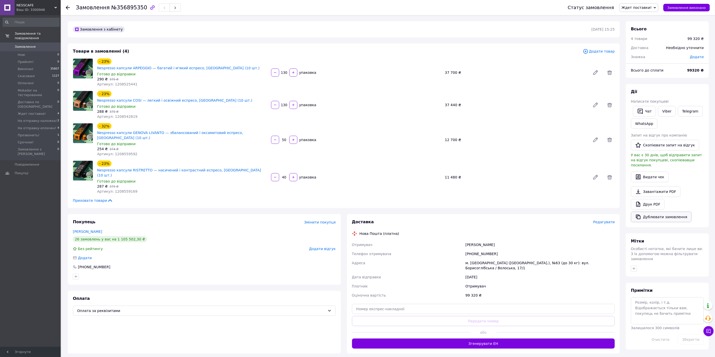
click at [651, 212] on button "Дублювати замовлення" at bounding box center [661, 217] width 61 height 11
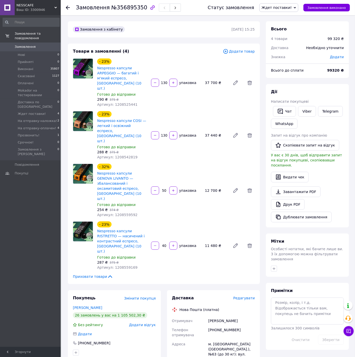
click at [163, 81] on input "130" at bounding box center [164, 83] width 8 height 4
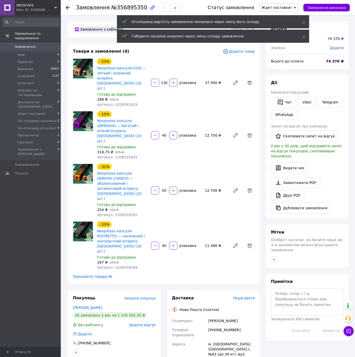
scroll to position [37, 0]
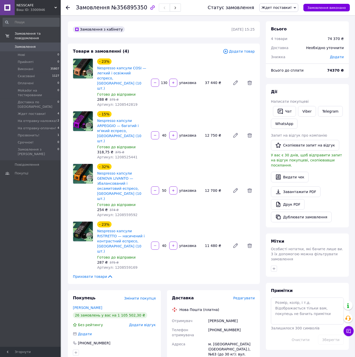
click at [163, 81] on input "130" at bounding box center [164, 83] width 8 height 4
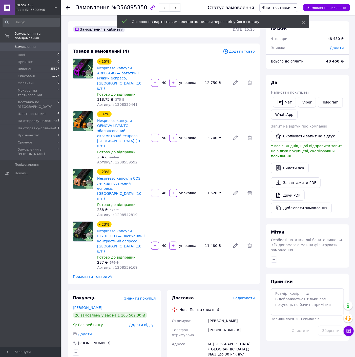
scroll to position [54, 0]
type input "40"
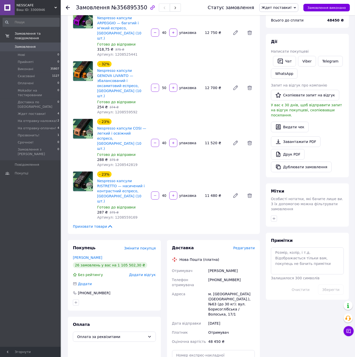
scroll to position [197, 0]
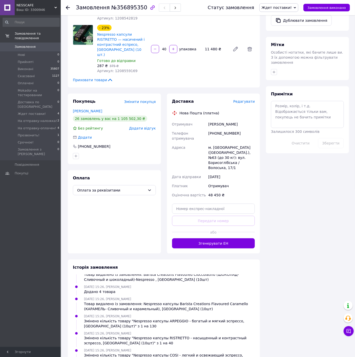
click at [251, 99] on span "Редагувати" at bounding box center [244, 101] width 22 height 4
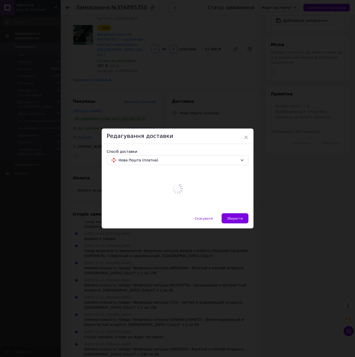
scroll to position [183, 0]
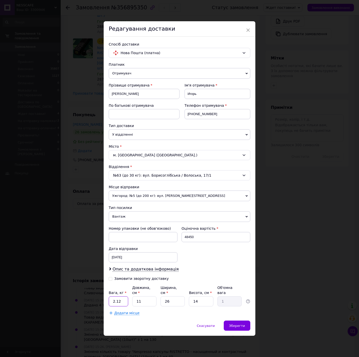
click at [124, 300] on input "2.12" at bounding box center [118, 301] width 19 height 10
click at [140, 299] on input "11" at bounding box center [144, 301] width 24 height 10
type input "4"
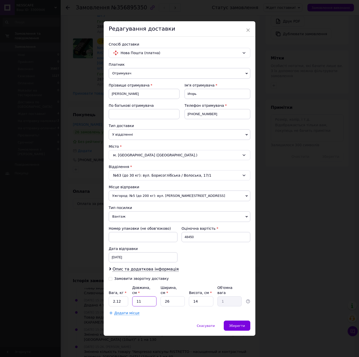
type input "0.36"
type input "40"
type input "3.64"
type input "40"
type input "3"
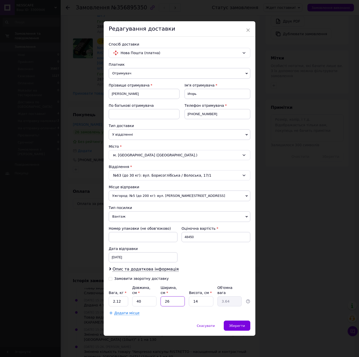
type input "0.42"
type input "30"
type input "4.2"
type input "30"
type input "6"
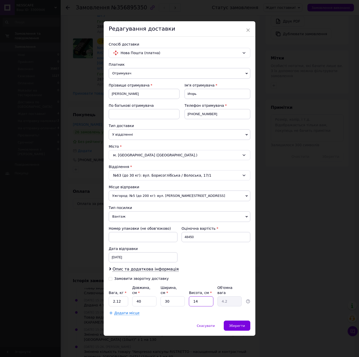
type input "1.8"
type input "60"
type input "18"
type input "60"
click at [125, 298] on input "2.12" at bounding box center [118, 301] width 19 height 10
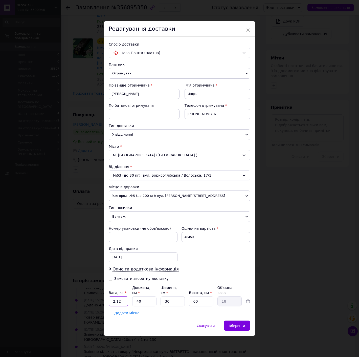
click at [125, 298] on input "2.12" at bounding box center [118, 301] width 19 height 10
type input "20"
click at [205, 237] on input "48450" at bounding box center [216, 237] width 69 height 10
type input "500"
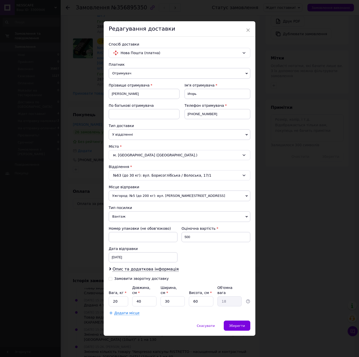
click at [198, 260] on div "Номер упаковки (не обов'язково) Оціночна вартість 500 Дата відправки [DATE] < 2…" at bounding box center [180, 244] width 146 height 40
click at [235, 324] on span "Зберегти" at bounding box center [237, 326] width 16 height 4
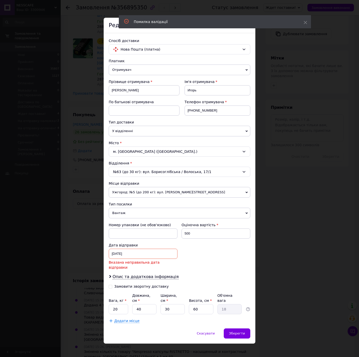
click at [142, 259] on div "02.08.2025 < 2025 > < Август > Пн Вт Ср Чт Пт Сб Вс 28 29 30 31 1 2 3 4 5 6 7 8…" at bounding box center [143, 254] width 69 height 10
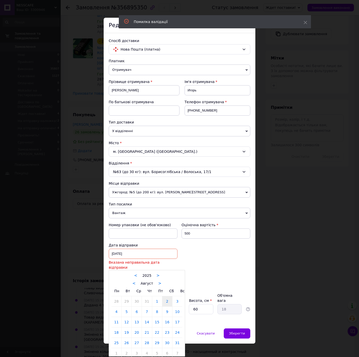
click at [166, 299] on link "2" at bounding box center [167, 301] width 10 height 10
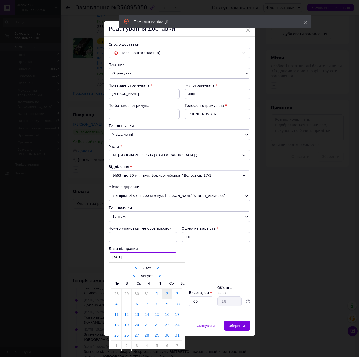
click at [151, 259] on div "02.08.2025 < 2025 > < Август > Пн Вт Ср Чт Пт Сб Вс 28 29 30 31 1 2 3 4 5 6 7 8…" at bounding box center [143, 257] width 69 height 10
click at [128, 318] on link "12" at bounding box center [127, 314] width 10 height 10
type input "12.08.2025"
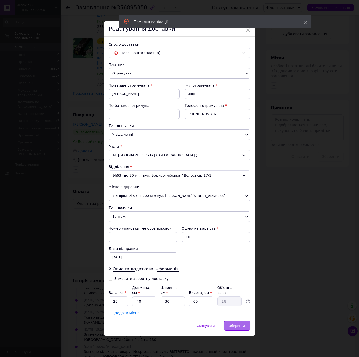
click at [245, 323] on div "Зберегти" at bounding box center [237, 326] width 27 height 10
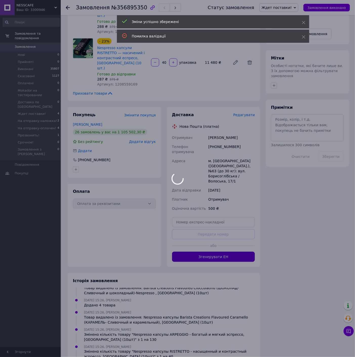
scroll to position [77, 0]
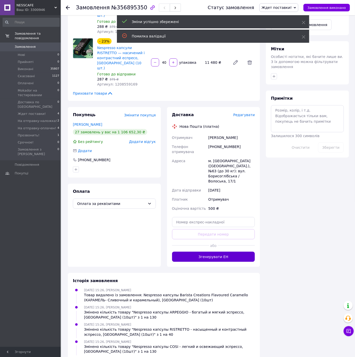
click at [217, 252] on button "Згенерувати ЕН" at bounding box center [213, 257] width 83 height 10
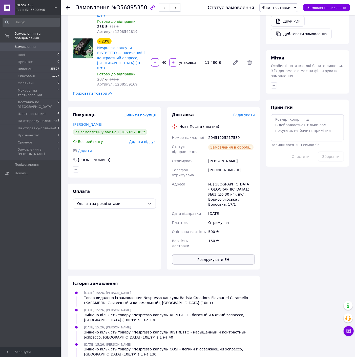
scroll to position [89, 0]
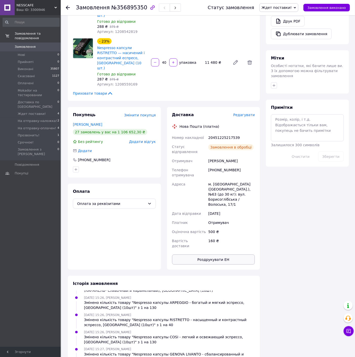
click at [219, 255] on button "Роздрукувати ЕН" at bounding box center [213, 260] width 83 height 10
click at [327, 10] on button "Замовлення виконано" at bounding box center [326, 8] width 47 height 8
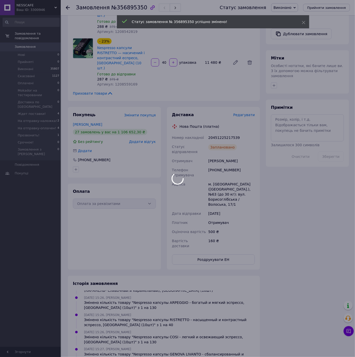
scroll to position [101, 0]
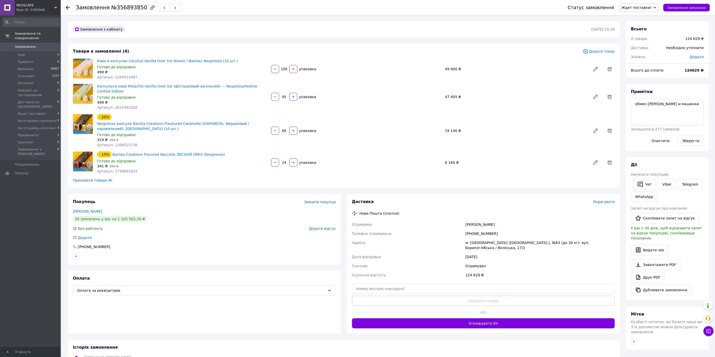
click at [651, 7] on span "Ждет поставки!" at bounding box center [637, 8] width 30 height 4
click at [659, 43] on li "На отправку-оплачен!" at bounding box center [651, 43] width 62 height 8
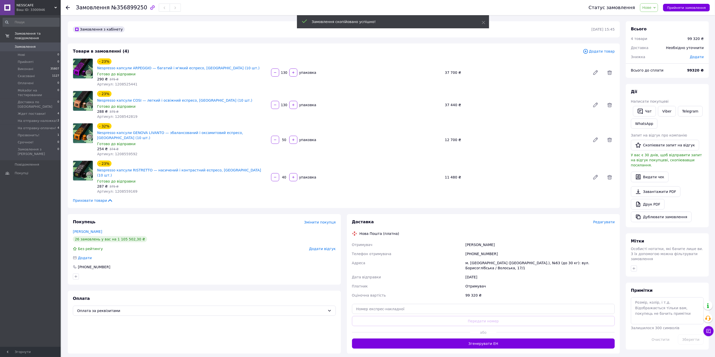
click at [655, 11] on span "Нове" at bounding box center [649, 7] width 18 height 9
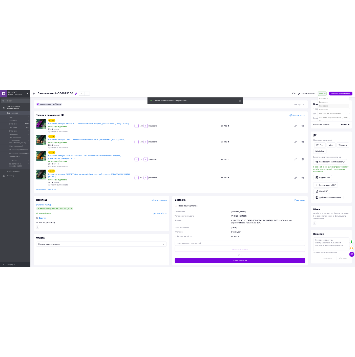
scroll to position [36, 0]
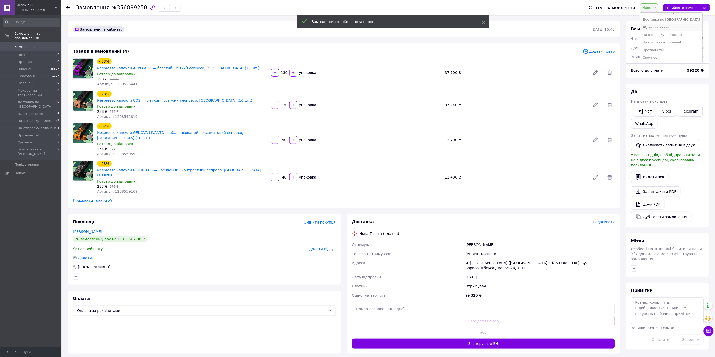
click at [663, 29] on li "Ждет поставки!" at bounding box center [672, 28] width 62 height 8
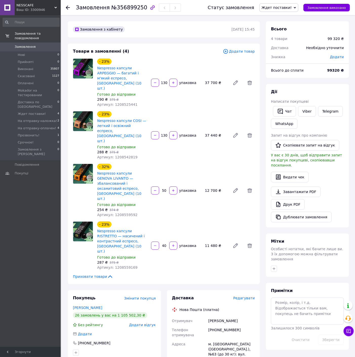
click at [161, 81] on input "130" at bounding box center [164, 83] width 8 height 4
click at [163, 81] on input "130" at bounding box center [164, 83] width 8 height 4
type input "90"
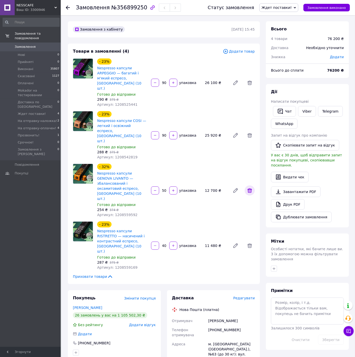
click at [248, 188] on icon at bounding box center [249, 190] width 5 height 5
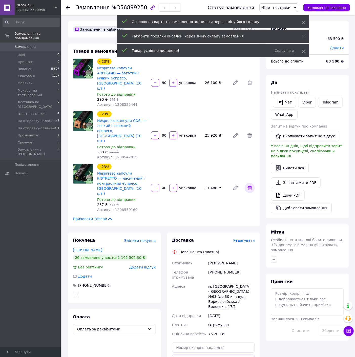
click at [249, 185] on icon at bounding box center [250, 188] width 6 height 6
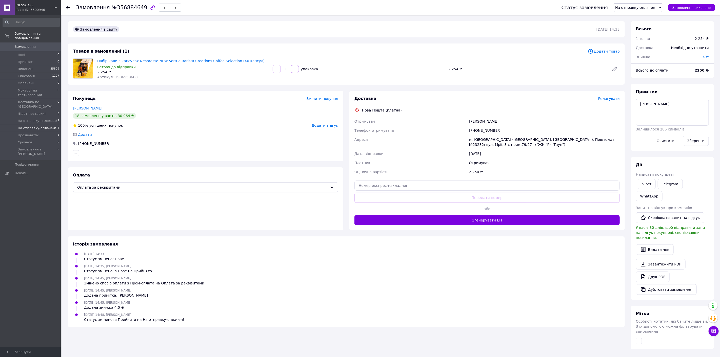
click at [50, 126] on span "На отправку-оплачен!" at bounding box center [37, 128] width 38 height 5
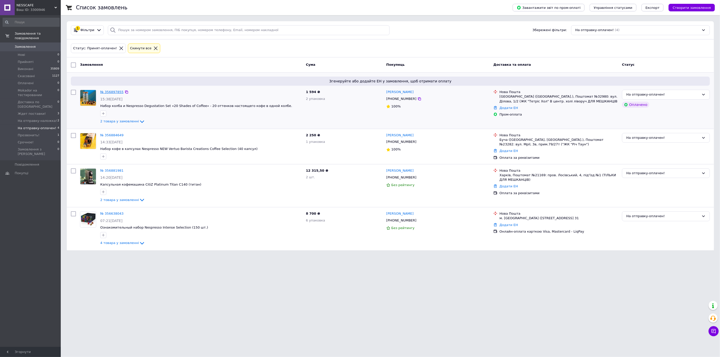
click at [110, 93] on link "№ 356897855" at bounding box center [111, 92] width 23 height 4
click at [107, 136] on link "№ 356884649" at bounding box center [111, 135] width 23 height 4
click at [108, 172] on link "№ 356881981" at bounding box center [111, 171] width 23 height 4
click at [60, 113] on div at bounding box center [60, 181] width 2 height 331
click at [57, 119] on span "2" at bounding box center [58, 121] width 2 height 5
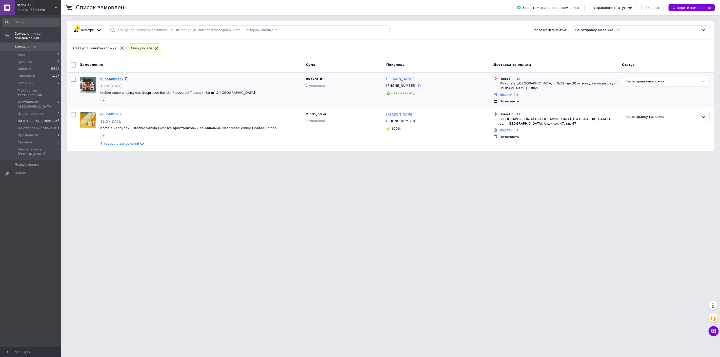
click at [110, 81] on link "№ 356869357" at bounding box center [111, 79] width 23 height 4
click at [107, 113] on link "№ 356851628" at bounding box center [111, 114] width 23 height 4
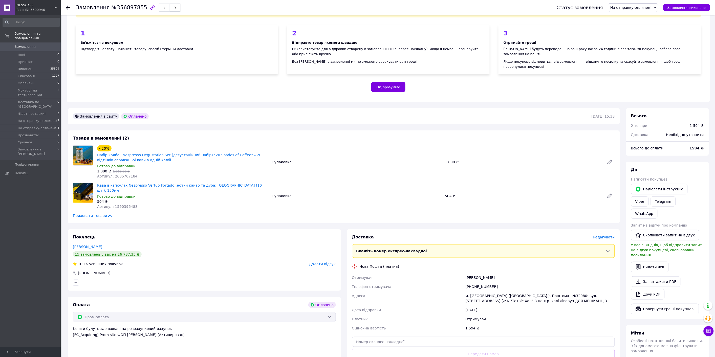
scroll to position [112, 0]
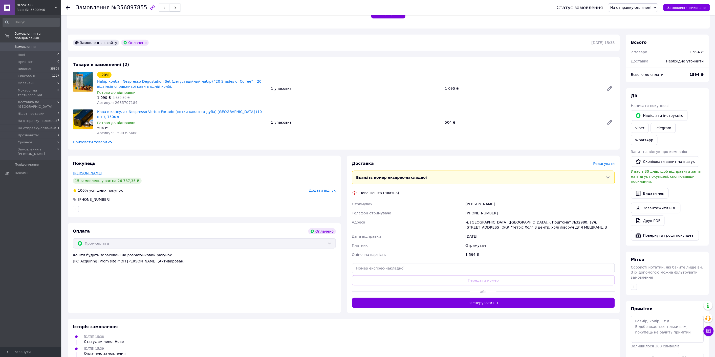
click at [82, 171] on link "Кузнець Олеся" at bounding box center [87, 173] width 29 height 4
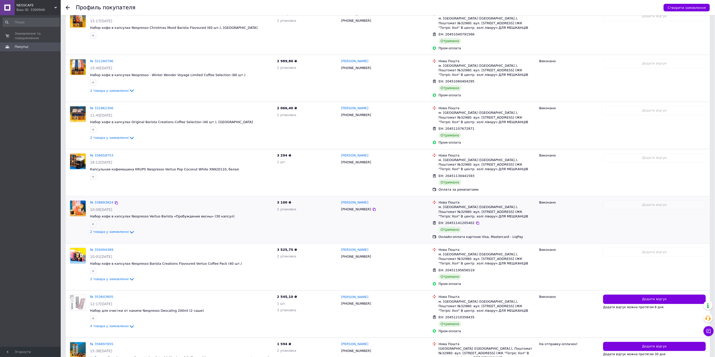
scroll to position [466, 0]
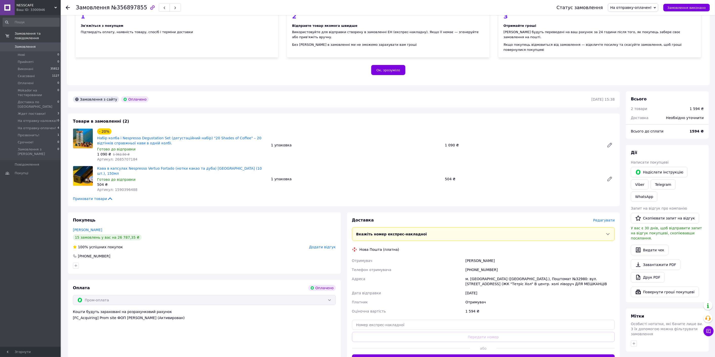
scroll to position [56, 0]
click at [600, 218] on span "Редагувати" at bounding box center [605, 220] width 22 height 4
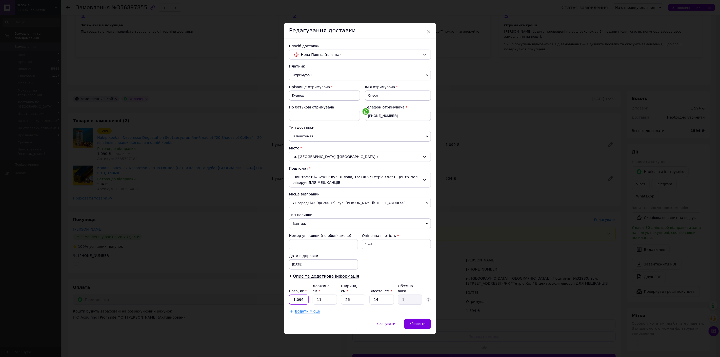
click at [300, 299] on input "1.096" at bounding box center [298, 300] width 19 height 10
type input "2"
click at [425, 322] on div "Зберегти" at bounding box center [417, 324] width 27 height 10
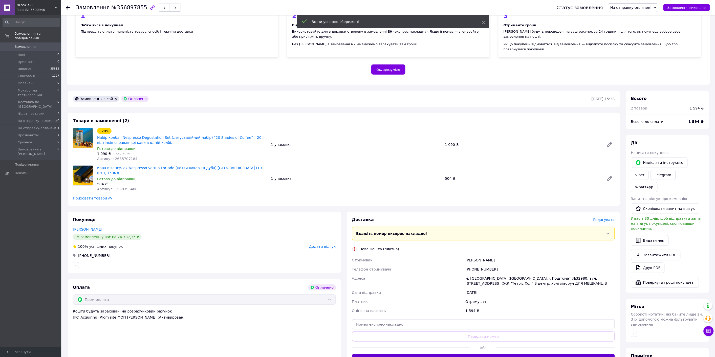
click at [437, 354] on button "Згенерувати ЕН" at bounding box center [483, 359] width 263 height 10
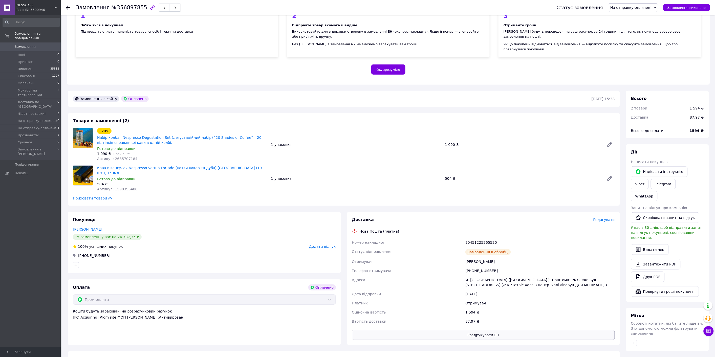
click at [445, 330] on button "Роздрукувати ЕН" at bounding box center [483, 335] width 263 height 10
drag, startPoint x: 496, startPoint y: 231, endPoint x: 354, endPoint y: 222, distance: 142.2
click at [354, 222] on div "Доставка Редагувати Нова Пошта (платна) Номер накладної 20451225265520 Статус в…" at bounding box center [483, 278] width 263 height 123
copy div "Нова Пошта (платна) Номер накладної 20451225265520"
click at [658, 191] on link "WhatsApp" at bounding box center [644, 196] width 27 height 10
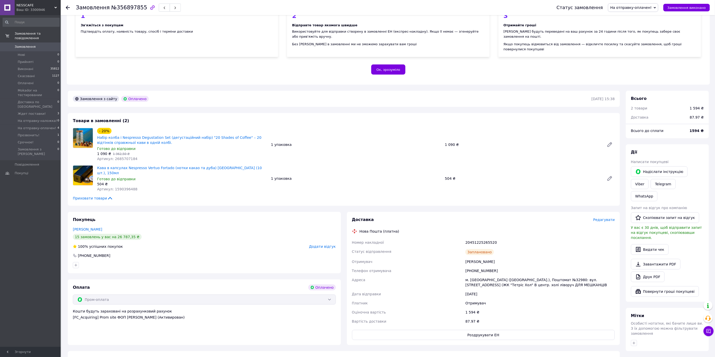
click at [427, 299] on div "Платник" at bounding box center [408, 303] width 114 height 9
click at [700, 6] on span "Замовлення виконано" at bounding box center [687, 8] width 38 height 4
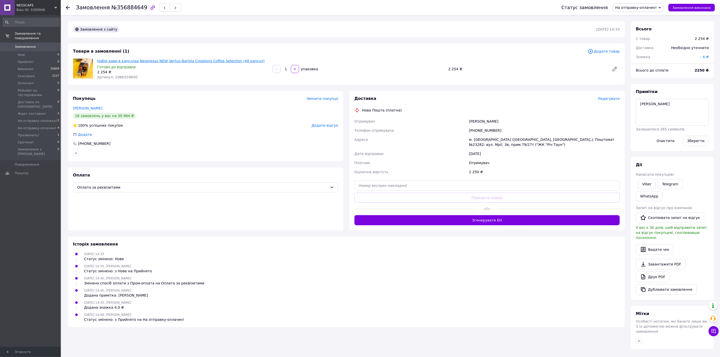
click at [172, 61] on link "Набір кави в капсулах Nespresso NEW Vertuo Barista Creations Coffee Selection (…" at bounding box center [180, 61] width 167 height 4
click at [611, 99] on span "Редагувати" at bounding box center [609, 99] width 22 height 4
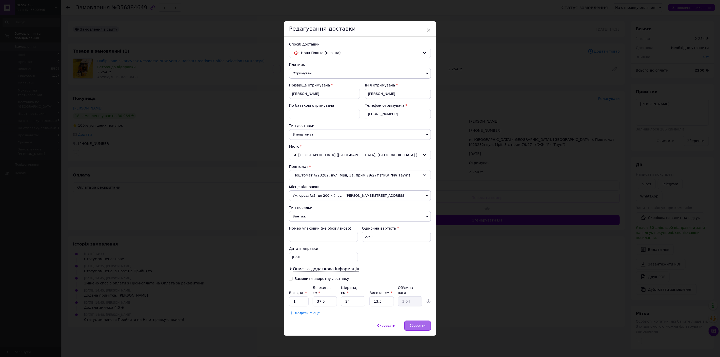
click at [409, 325] on div "Зберегти" at bounding box center [417, 326] width 27 height 10
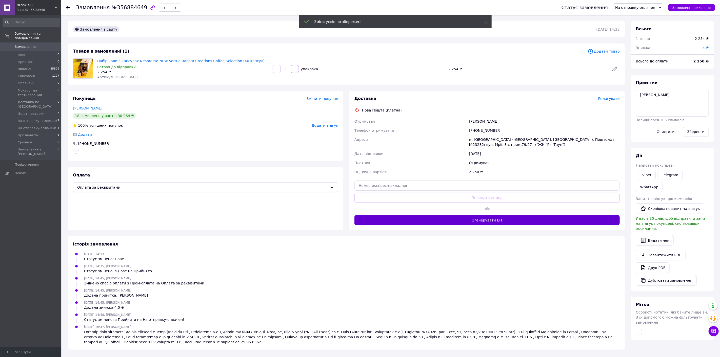
click at [493, 224] on button "Згенерувати ЕН" at bounding box center [486, 220] width 265 height 10
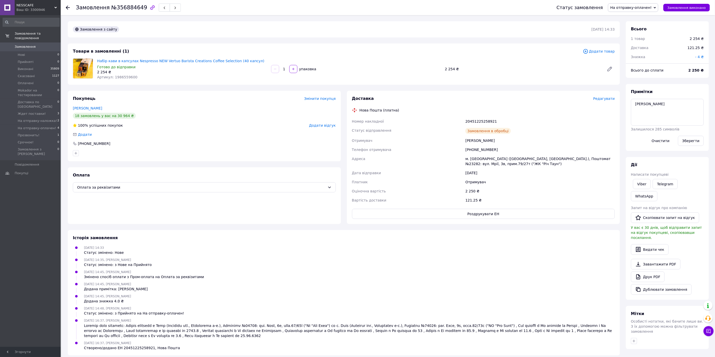
click at [492, 214] on button "Роздрукувати ЕН" at bounding box center [483, 214] width 263 height 10
drag, startPoint x: 500, startPoint y: 122, endPoint x: 356, endPoint y: 109, distance: 145.3
click at [356, 109] on div "Доставка Редагувати Нова Пошта (платна) Номер накладної 20451225258921 Статус в…" at bounding box center [483, 157] width 263 height 123
copy div "Нова Пошта (платна) Номер накладної 20451225258921"
click at [658, 191] on link "WhatsApp" at bounding box center [644, 196] width 27 height 10
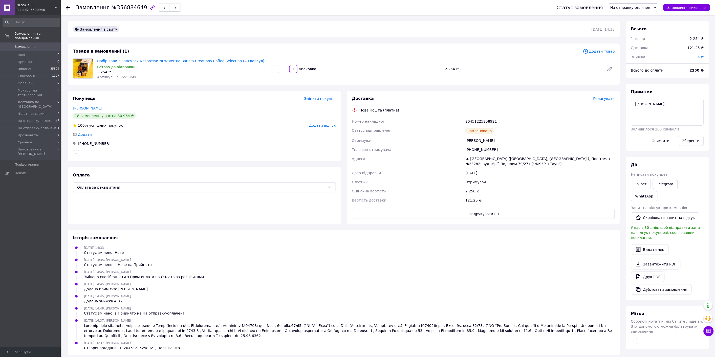
click at [442, 303] on div "[DATE] 14:45, [PERSON_NAME] Додана знижка 4.0 ₴" at bounding box center [344, 299] width 546 height 10
click at [682, 5] on button "Замовлення виконано" at bounding box center [687, 8] width 47 height 8
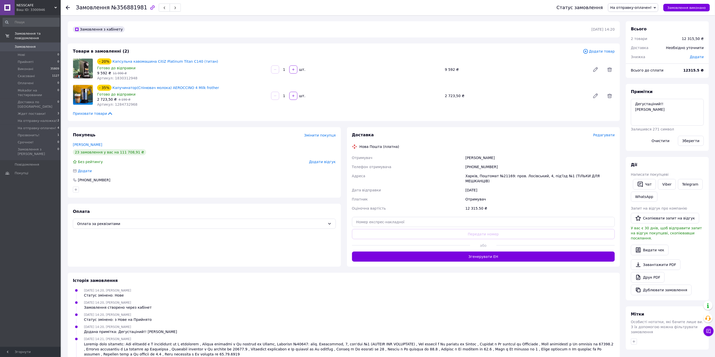
click at [610, 137] on span "Редагувати" at bounding box center [605, 135] width 22 height 4
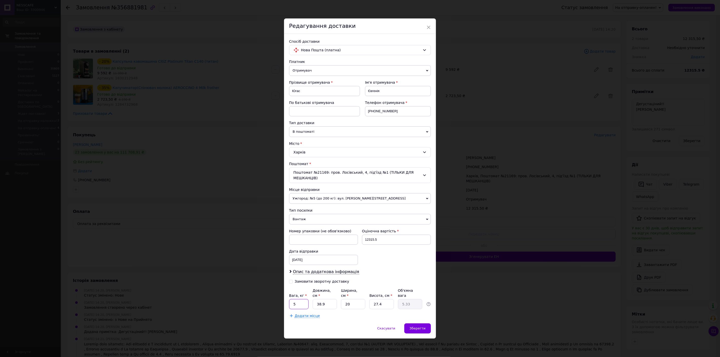
click at [296, 300] on input "5" at bounding box center [298, 304] width 19 height 10
type input "15"
click at [419, 324] on div "Зберегти" at bounding box center [417, 329] width 27 height 10
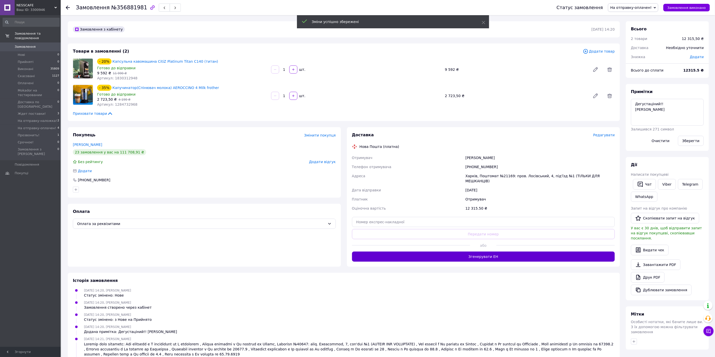
click at [493, 254] on button "Згенерувати ЕН" at bounding box center [483, 257] width 263 height 10
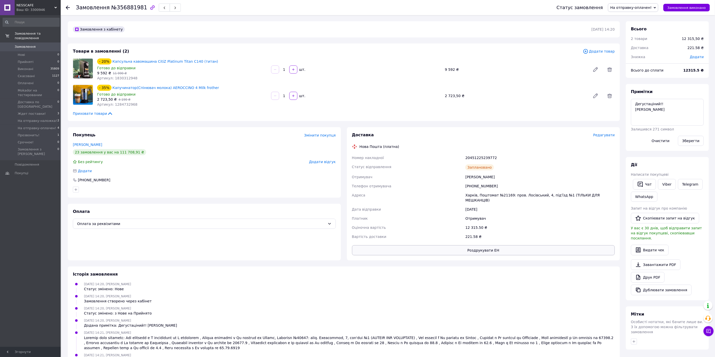
click at [496, 245] on button "Роздрукувати ЕН" at bounding box center [483, 250] width 263 height 10
drag, startPoint x: 496, startPoint y: 157, endPoint x: 353, endPoint y: 148, distance: 143.0
click at [353, 148] on div "Доставка Редагувати Нова Пошта (платна) Номер накладної 20451225239772 Статус в…" at bounding box center [483, 193] width 263 height 123
copy div "Нова Пошта (платна) Номер накладної 20451225239772"
click at [641, 198] on link "WhatsApp" at bounding box center [644, 197] width 27 height 10
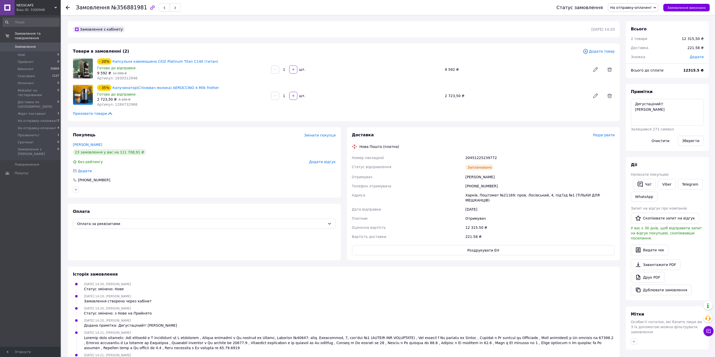
click at [497, 300] on ul "12.08.2025 14:20, Женя Югас Статус змінено: Нове 12.08.2025 14:20, Женя Югас За…" at bounding box center [344, 335] width 542 height 106
click at [686, 5] on button "Замовлення виконано" at bounding box center [687, 8] width 47 height 8
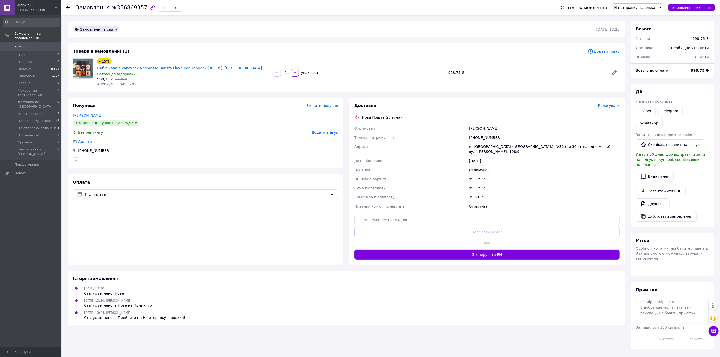
click at [607, 104] on span "Редагувати" at bounding box center [609, 106] width 22 height 4
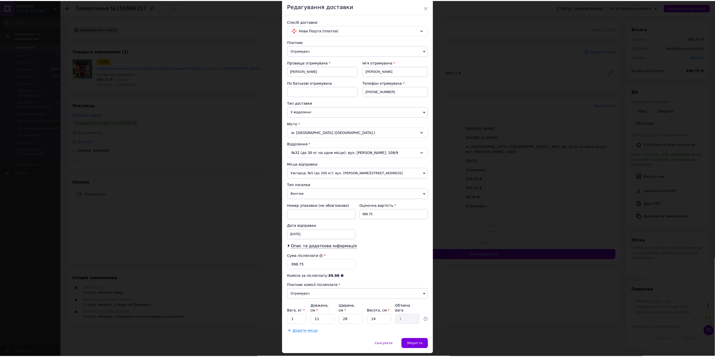
scroll to position [29, 0]
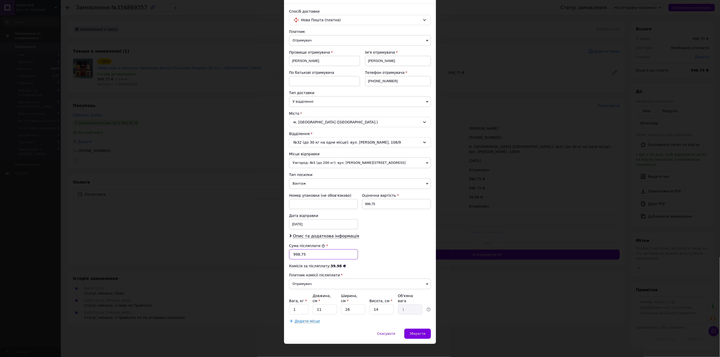
click at [319, 255] on input "998.75" at bounding box center [323, 254] width 69 height 10
type input "999"
click at [422, 332] on span "Зберегти" at bounding box center [417, 334] width 16 height 4
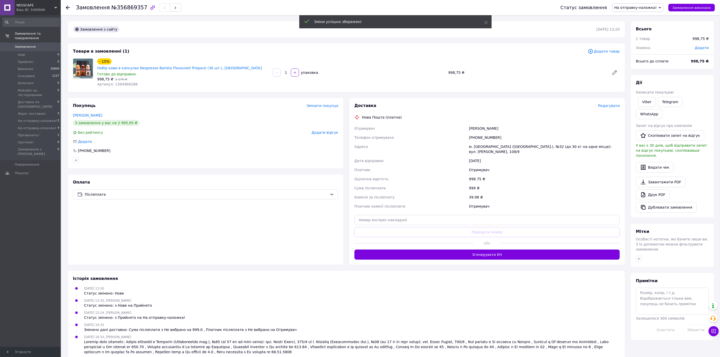
click at [449, 250] on button "Згенерувати ЕН" at bounding box center [486, 255] width 265 height 10
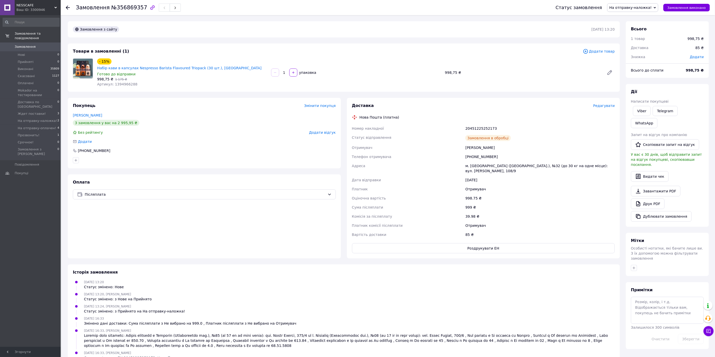
click at [451, 243] on button "Роздрукувати ЕН" at bounding box center [483, 248] width 263 height 10
drag, startPoint x: 504, startPoint y: 116, endPoint x: 358, endPoint y: 105, distance: 145.7
click at [358, 105] on div "Доставка Редагувати Нова Пошта (платна) Номер накладної 20451225252173 Статус в…" at bounding box center [483, 178] width 263 height 151
copy div "Нова Пошта (платна) Номер накладної 20451225252173"
click at [658, 118] on link "WhatsApp" at bounding box center [644, 123] width 27 height 10
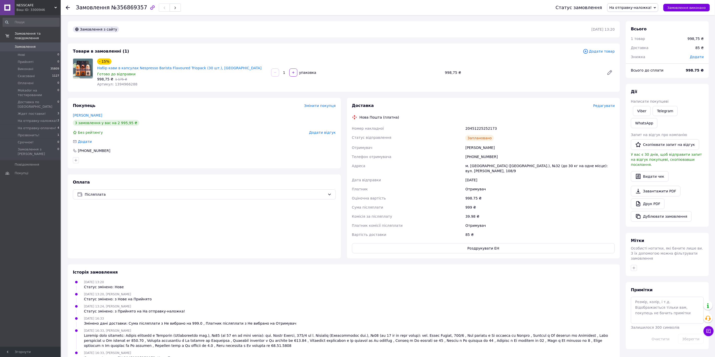
click at [431, 316] on div "[DATE] 16:33 Змінено дані доставки: Сума післяплати з Не вибрано на 999.0 , Пла…" at bounding box center [344, 321] width 546 height 10
click at [483, 126] on div "20451225252173" at bounding box center [541, 128] width 152 height 9
copy div "20451225252173"
drag, startPoint x: 682, startPoint y: 4, endPoint x: 639, endPoint y: 3, distance: 43.0
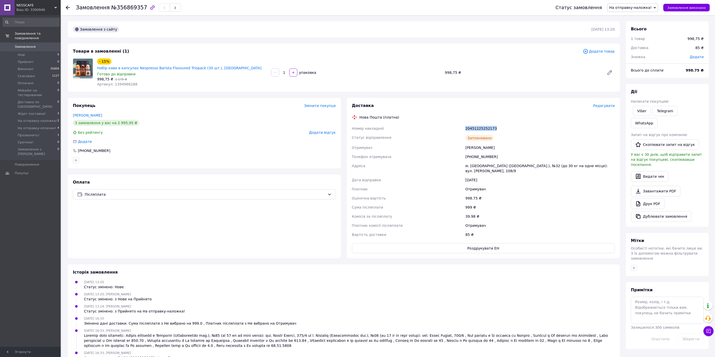
click at [682, 4] on button "Замовлення виконано" at bounding box center [687, 8] width 47 height 8
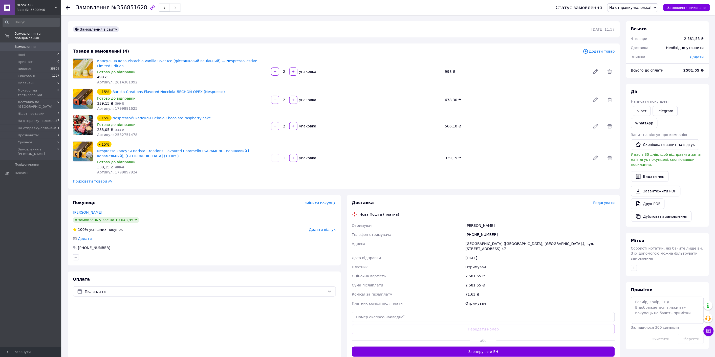
click at [550, 281] on div "2 581.55 ₴" at bounding box center [541, 285] width 152 height 9
click at [586, 290] on div "71.63 ₴" at bounding box center [541, 294] width 152 height 9
click at [610, 201] on span "Редагувати" at bounding box center [605, 203] width 22 height 4
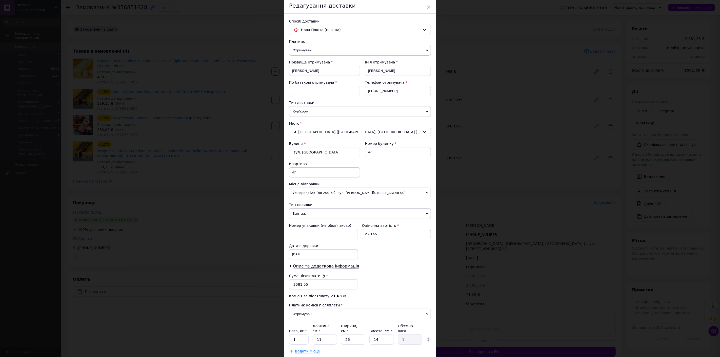
scroll to position [50, 0]
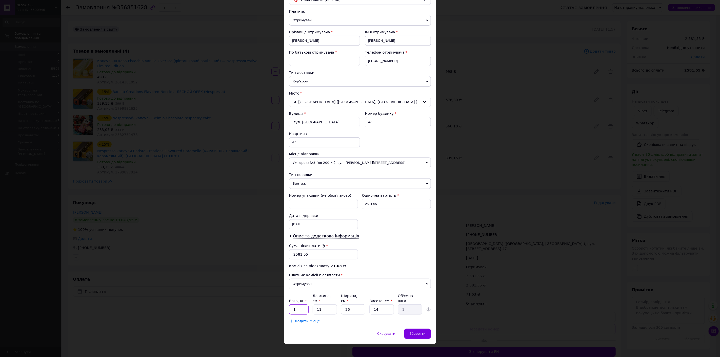
click at [300, 305] on input "1" at bounding box center [298, 310] width 19 height 10
type input "2"
drag, startPoint x: 386, startPoint y: 241, endPoint x: 339, endPoint y: 249, distance: 47.3
click at [385, 241] on div "Платник Отримувач Відправник Прізвище отримувача Борисенко Ім'я отримувача Кари…" at bounding box center [360, 166] width 142 height 315
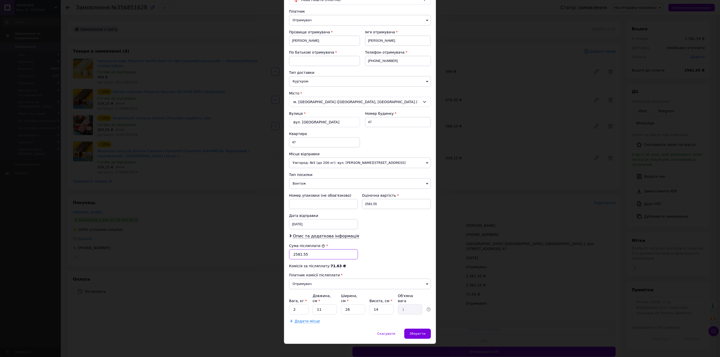
click at [333, 257] on input "2581.55" at bounding box center [323, 254] width 69 height 10
type input "2586"
click at [413, 332] on span "Зберегти" at bounding box center [417, 334] width 16 height 4
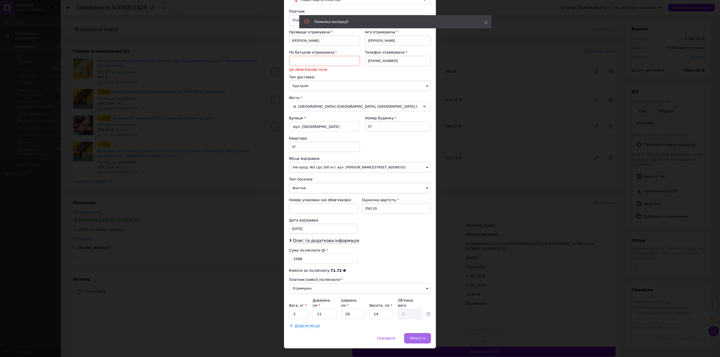
scroll to position [0, 0]
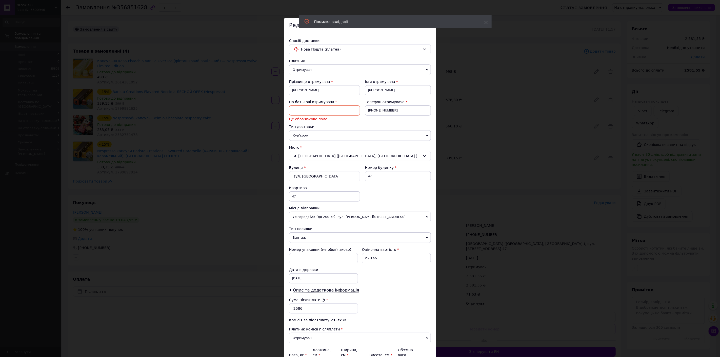
drag, startPoint x: 315, startPoint y: 103, endPoint x: 315, endPoint y: 106, distance: 3.3
click at [315, 104] on span "По батькові отримувача" at bounding box center [311, 102] width 45 height 4
click at [317, 108] on input at bounding box center [324, 111] width 71 height 10
type input "побатькові"
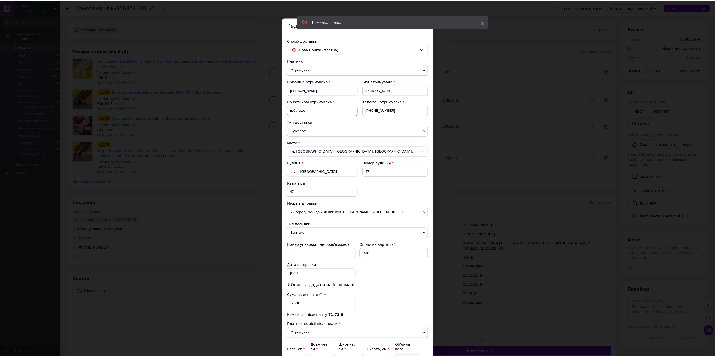
scroll to position [50, 0]
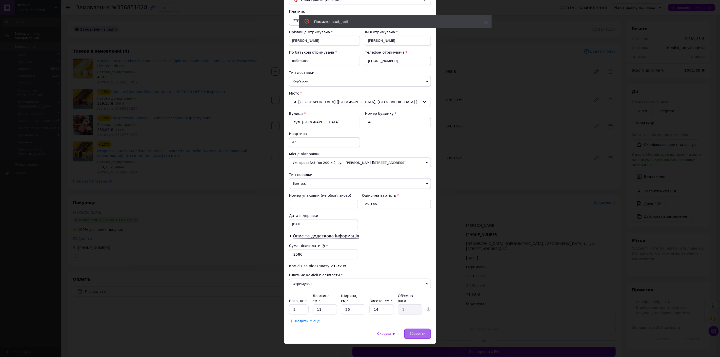
click at [415, 332] on span "Зберегти" at bounding box center [417, 334] width 16 height 4
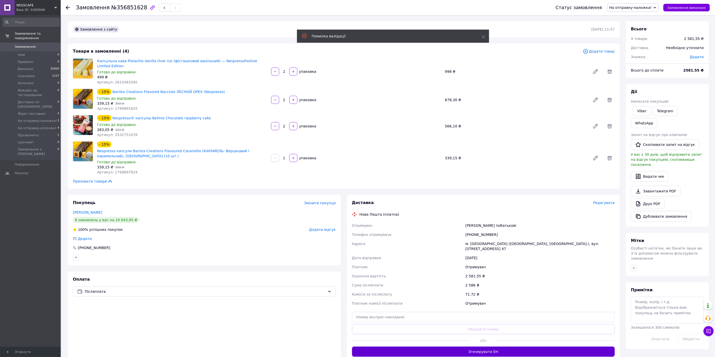
click at [436, 347] on button "Згенерувати ЕН" at bounding box center [483, 352] width 263 height 10
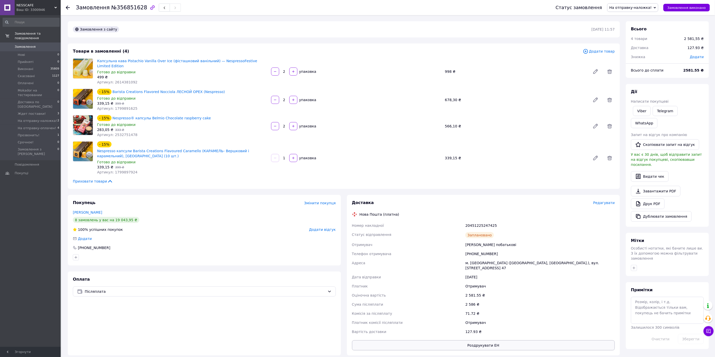
click at [436, 341] on button "Роздрукувати ЕН" at bounding box center [483, 346] width 263 height 10
drag, startPoint x: 495, startPoint y: 220, endPoint x: 345, endPoint y: 206, distance: 150.5
click at [345, 206] on div "Доставка Редагувати Нова Пошта (платна) Номер накладної 20451225247425 Статус в…" at bounding box center [483, 275] width 279 height 161
copy div "Нова Пошта (платна) Номер накладної 20451225247425"
click at [658, 118] on link "WhatsApp" at bounding box center [644, 123] width 27 height 10
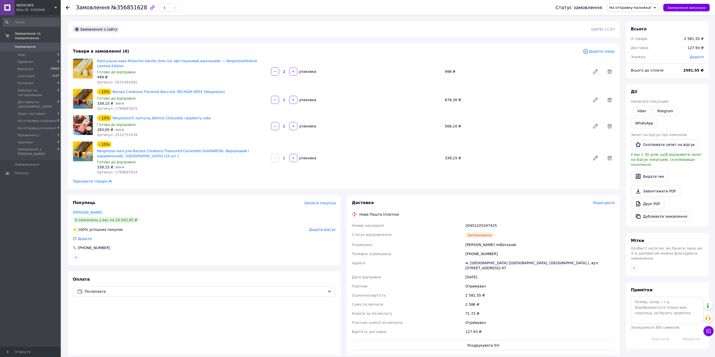
drag, startPoint x: 427, startPoint y: 301, endPoint x: 432, endPoint y: 294, distance: 8.7
click at [427, 309] on div "Комісія за післяплату" at bounding box center [408, 313] width 114 height 9
click at [481, 221] on div "20451225247425" at bounding box center [541, 225] width 152 height 9
copy div "20451225247425"
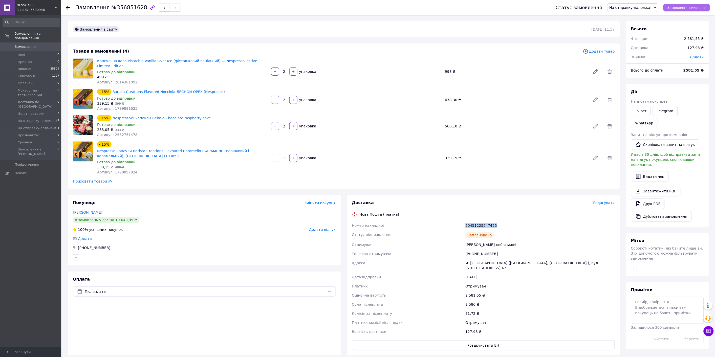
drag, startPoint x: 682, startPoint y: 9, endPoint x: 679, endPoint y: 8, distance: 3.8
click at [682, 9] on span "Замовлення виконано" at bounding box center [687, 8] width 38 height 4
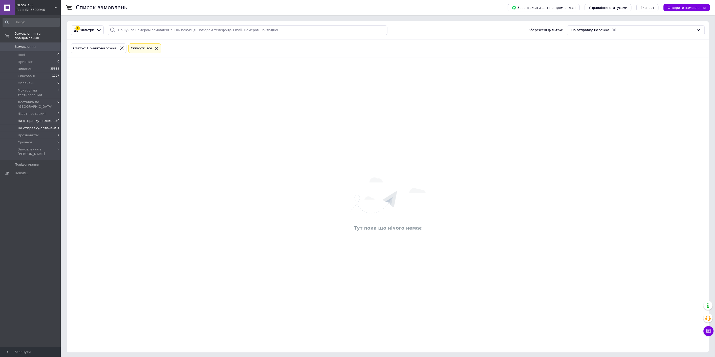
click at [37, 126] on span "На отправку-оплачен!" at bounding box center [37, 128] width 38 height 5
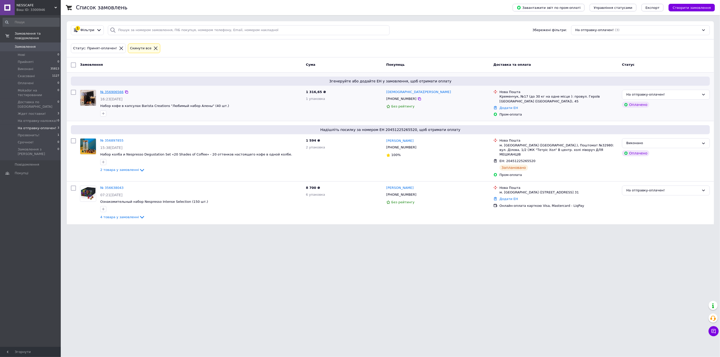
click at [103, 91] on link "№ 356906566" at bounding box center [111, 92] width 23 height 4
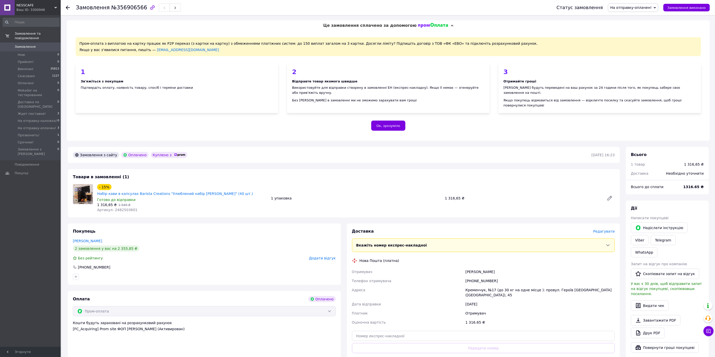
click at [598, 169] on div "Товари в замовленні (1) - 15% Набір кави в капсулах Barista Creations "Улюблени…" at bounding box center [344, 193] width 552 height 48
click at [613, 229] on span "Редагувати" at bounding box center [605, 231] width 22 height 4
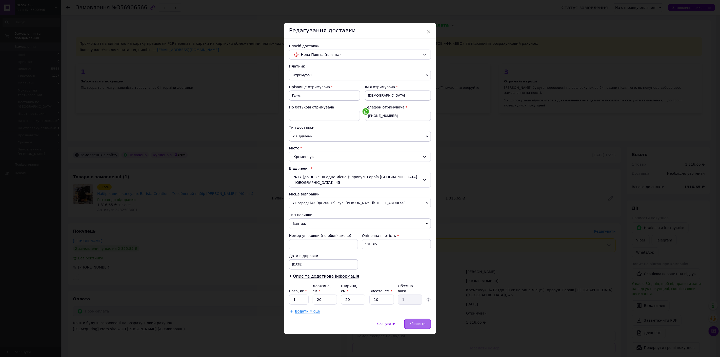
click at [418, 319] on div "Зберегти" at bounding box center [417, 324] width 27 height 10
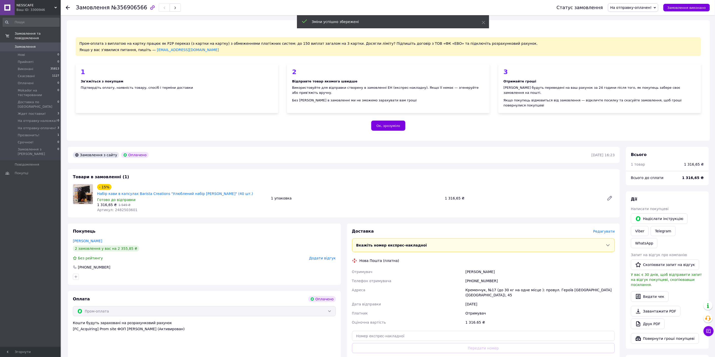
scroll to position [28, 0]
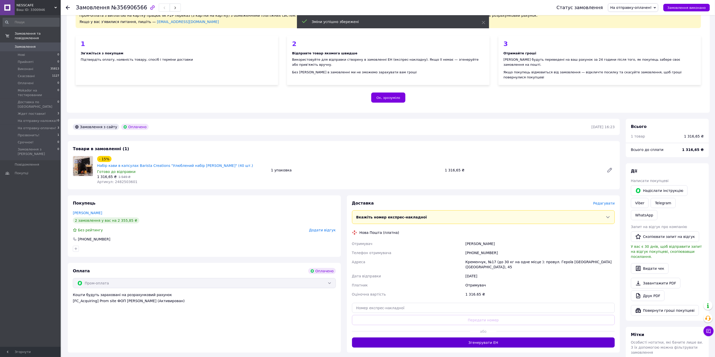
click at [513, 338] on button "Згенерувати ЕН" at bounding box center [483, 343] width 263 height 10
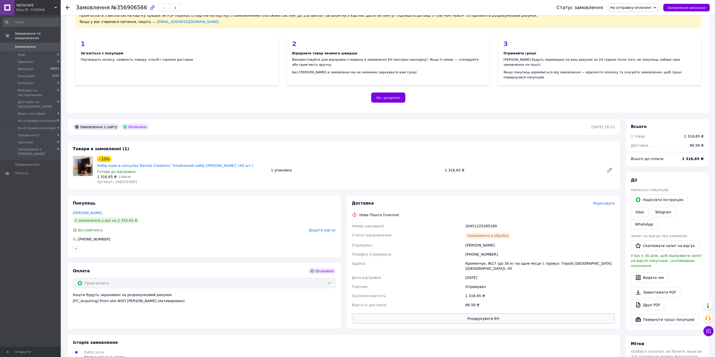
click at [505, 314] on button "Роздрукувати ЕН" at bounding box center [483, 319] width 263 height 10
click at [682, 3] on div "Статус замовлення На отправку-оплачен! Прийнято Виконано Скасовано Оплачено Mok…" at bounding box center [631, 7] width 158 height 9
click at [683, 6] on span "Замовлення виконано" at bounding box center [687, 8] width 38 height 4
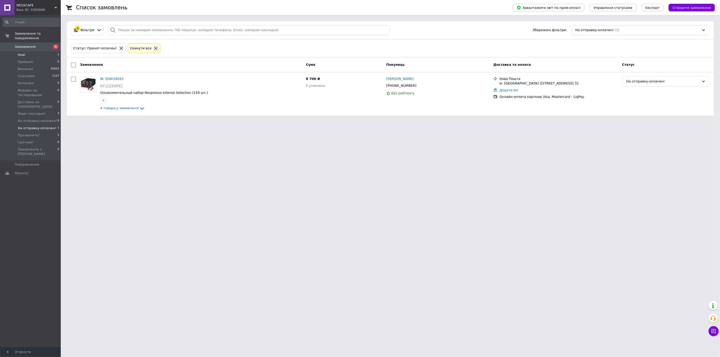
click at [39, 51] on li "Нові 1" at bounding box center [31, 54] width 62 height 7
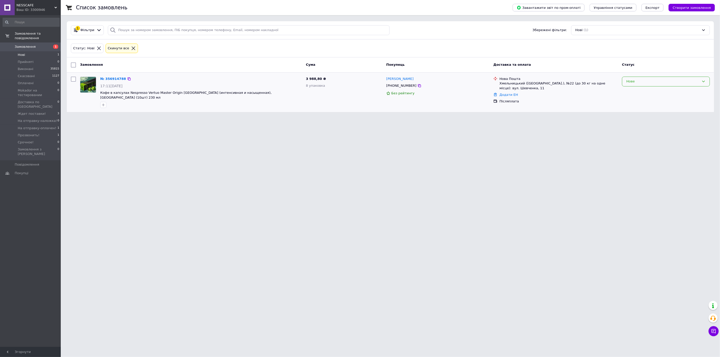
click at [625, 81] on div "Нове" at bounding box center [666, 82] width 88 height 10
click at [627, 90] on li "Прийнято" at bounding box center [665, 92] width 87 height 9
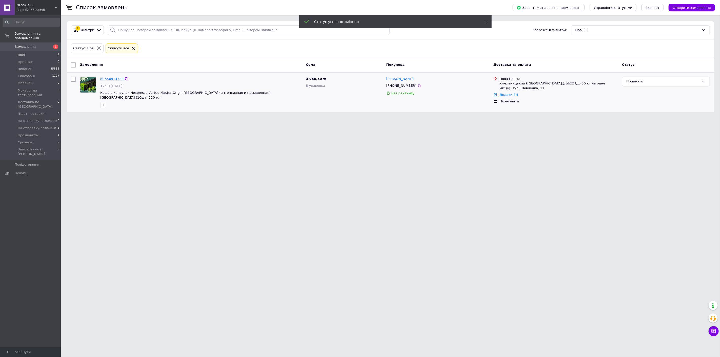
click at [103, 79] on link "№ 356914788" at bounding box center [111, 79] width 23 height 4
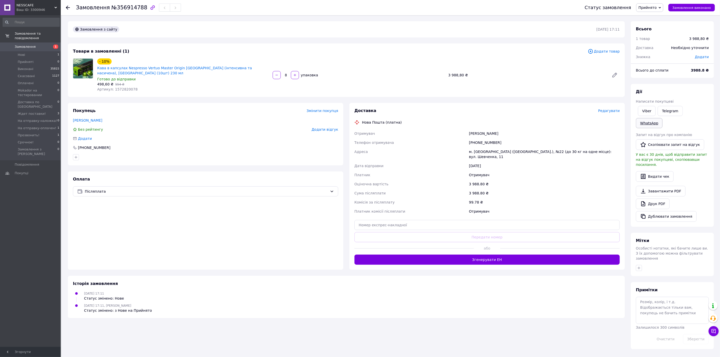
click at [662, 118] on link "WhatsApp" at bounding box center [649, 123] width 27 height 10
drag, startPoint x: 467, startPoint y: 315, endPoint x: 552, endPoint y: 196, distance: 146.4
click at [467, 315] on div "Замовлення з сайту [DATE] 17:11 Товари в замовленні (1) Додати товар - 10% Кава…" at bounding box center [346, 185] width 563 height 328
drag, startPoint x: 436, startPoint y: 313, endPoint x: 366, endPoint y: 180, distance: 150.4
click at [436, 313] on div "Історія замовлення [DATE] 17:11 Статус змінено: Нове [DATE] 17:11, [PERSON_NAME…" at bounding box center [346, 297] width 557 height 42
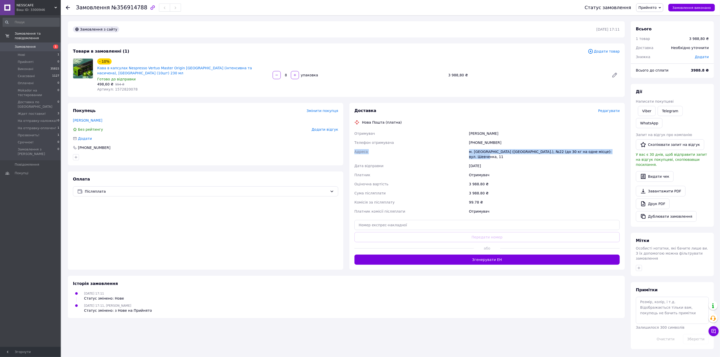
drag, startPoint x: 353, startPoint y: 151, endPoint x: 610, endPoint y: 153, distance: 257.1
click at [610, 153] on div "Отримувач [PERSON_NAME] Телефон отримувача [PHONE_NUMBER] [PERSON_NAME]. [GEOGR…" at bounding box center [486, 172] width 267 height 87
copy div "Адреса [PERSON_NAME]. [GEOGRAPHIC_DATA] ([GEOGRAPHIC_DATA].), №22 (до 30 кг на …"
click at [433, 319] on div "Замовлення з сайту [DATE] 17:11 Товари в замовленні (1) Додати товар - 10% Кава…" at bounding box center [346, 185] width 563 height 328
click at [654, 199] on link "Друк PDF" at bounding box center [653, 204] width 34 height 11
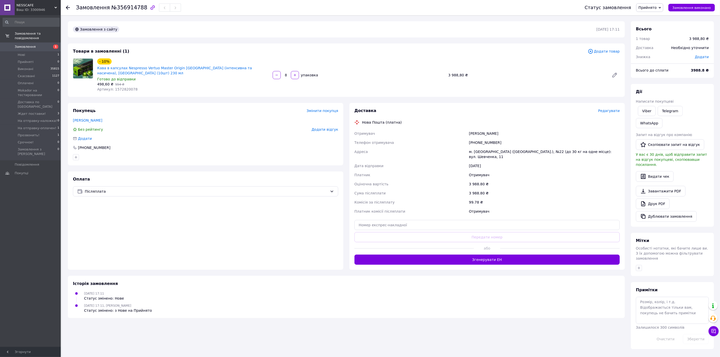
click at [609, 110] on span "Редагувати" at bounding box center [609, 111] width 22 height 4
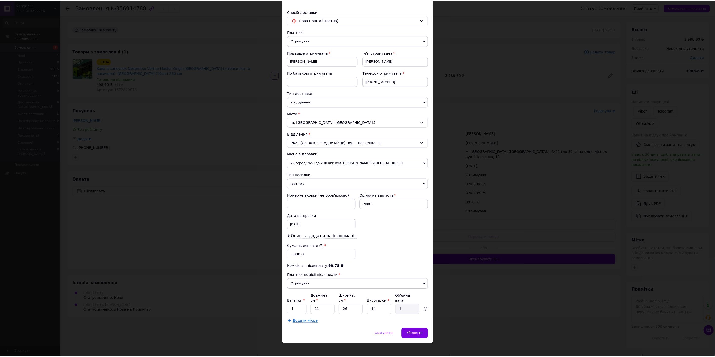
scroll to position [29, 0]
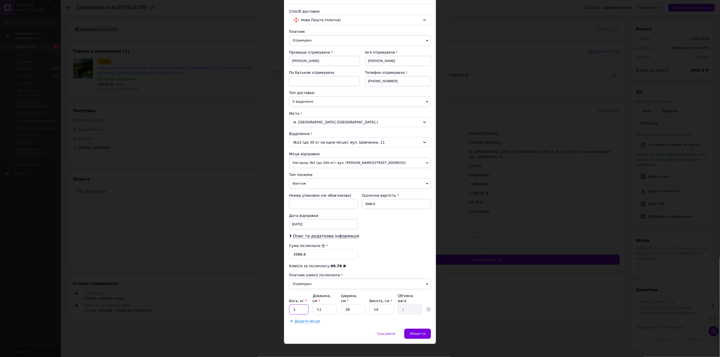
click at [304, 306] on input "1" at bounding box center [298, 310] width 19 height 10
type input "5"
click at [344, 258] on input "3988.8" at bounding box center [323, 254] width 69 height 10
type input "3989"
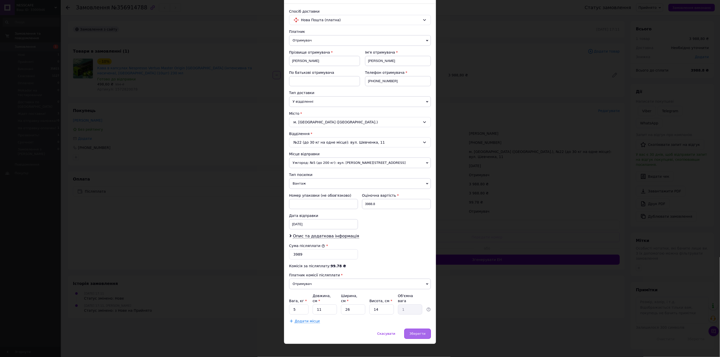
click at [422, 332] on span "Зберегти" at bounding box center [417, 334] width 16 height 4
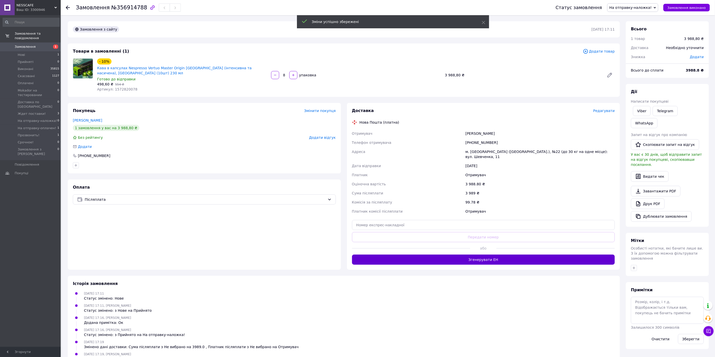
click at [431, 258] on button "Згенерувати ЕН" at bounding box center [483, 260] width 263 height 10
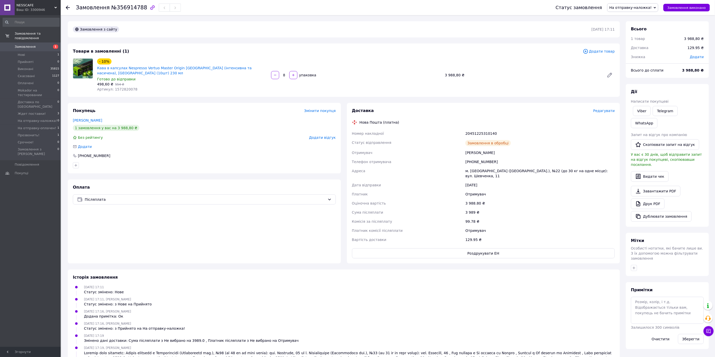
click at [451, 249] on button "Роздрукувати ЕН" at bounding box center [483, 253] width 263 height 10
drag, startPoint x: 500, startPoint y: 130, endPoint x: 352, endPoint y: 121, distance: 147.8
click at [352, 121] on div "Доставка Редагувати Нова Пошта (платна) Номер накладної 20451225310140 Статус в…" at bounding box center [483, 183] width 263 height 151
copy div "Нова Пошта (платна) Номер накладної 20451225310140"
click at [658, 118] on link "WhatsApp" at bounding box center [644, 123] width 27 height 10
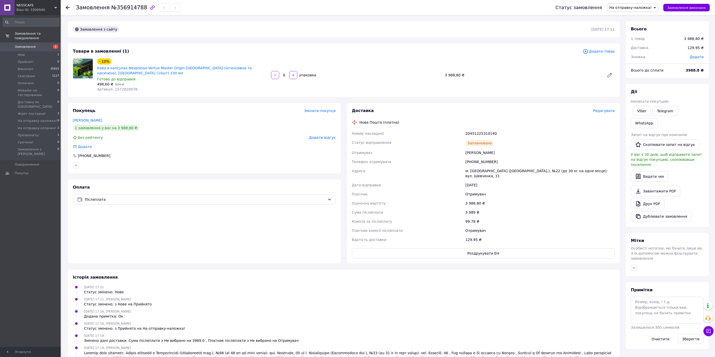
click at [446, 321] on div "12.08.2025 17:16, Женя Югас Статус змінено: з Прийнято на На отправку-наложка!" at bounding box center [344, 326] width 546 height 10
click at [484, 131] on div "20451225310140" at bounding box center [541, 133] width 152 height 9
copy div "20451225310140"
drag, startPoint x: 678, startPoint y: 6, endPoint x: 654, endPoint y: 0, distance: 24.7
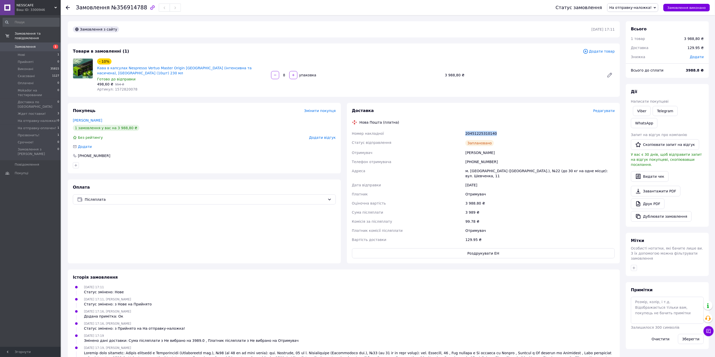
click at [678, 6] on span "Замовлення виконано" at bounding box center [687, 8] width 38 height 4
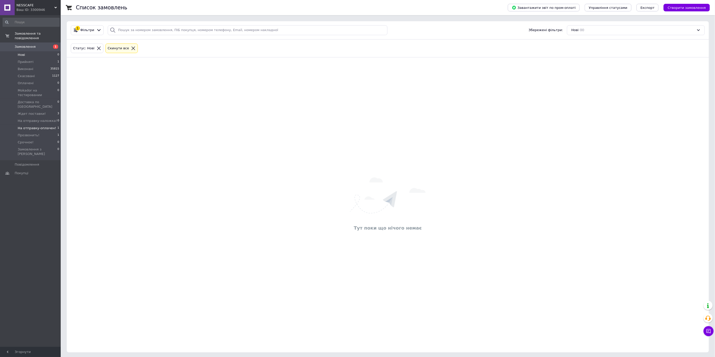
click at [46, 126] on span "На отправку-оплачен!" at bounding box center [37, 128] width 38 height 5
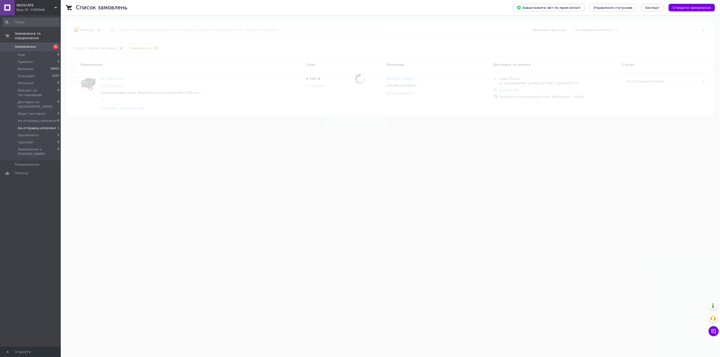
click at [501, 256] on span at bounding box center [360, 178] width 720 height 357
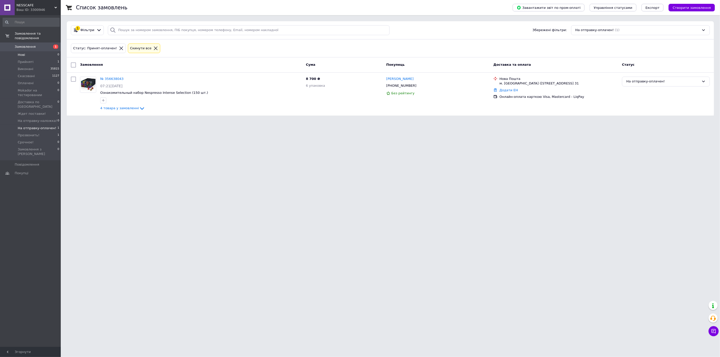
click at [34, 51] on li "Нові 0" at bounding box center [31, 54] width 62 height 7
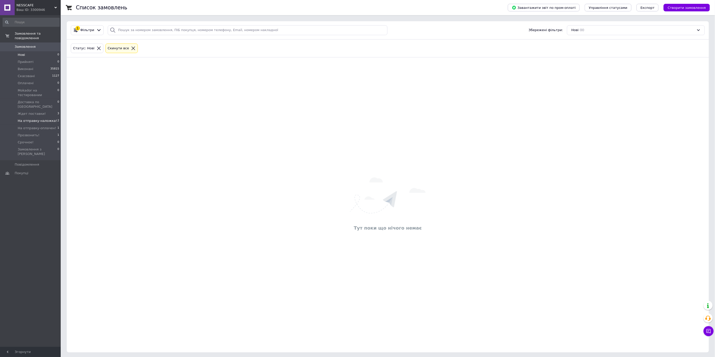
click at [43, 119] on span "На отправку-наложка!" at bounding box center [37, 121] width 39 height 5
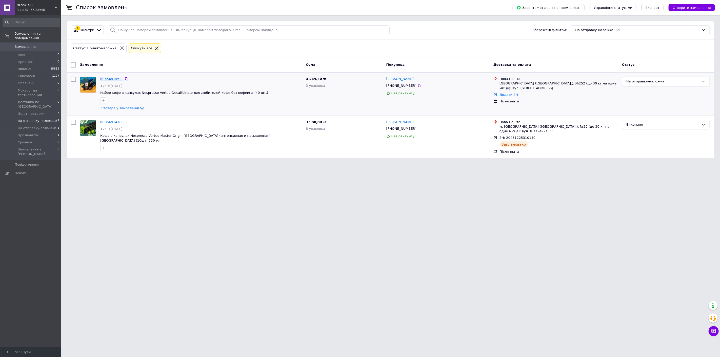
click at [100, 77] on link "№ 356915628" at bounding box center [111, 79] width 23 height 4
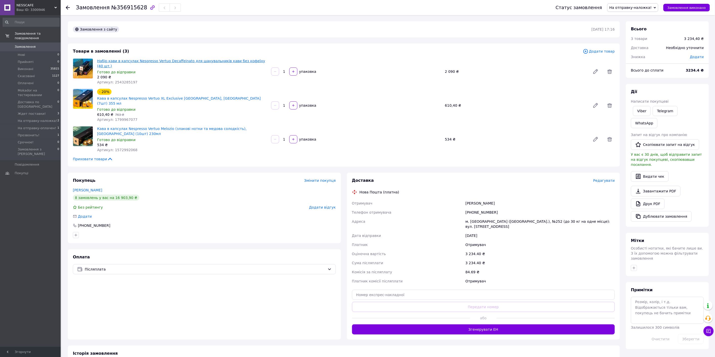
click at [235, 62] on link "Набір кави в капсулах Nespresso Vertuo Decaffeinato для шанувальників кави без …" at bounding box center [181, 63] width 168 height 9
click at [603, 179] on span "Редагувати" at bounding box center [605, 181] width 22 height 4
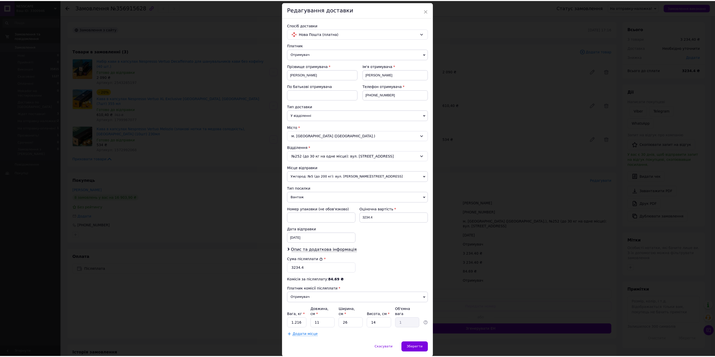
scroll to position [29, 0]
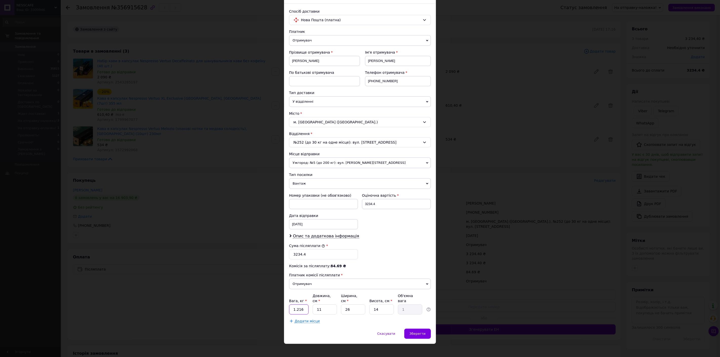
click at [302, 305] on input "1.216" at bounding box center [298, 310] width 19 height 10
type input "2"
click at [342, 255] on input "3234.4" at bounding box center [323, 254] width 69 height 10
type input "3234"
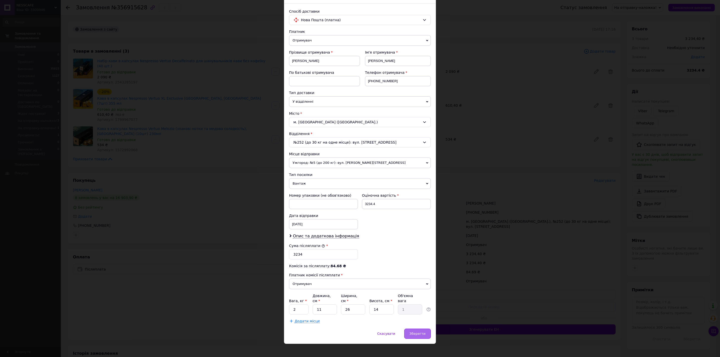
click at [419, 332] on span "Зберегти" at bounding box center [417, 334] width 16 height 4
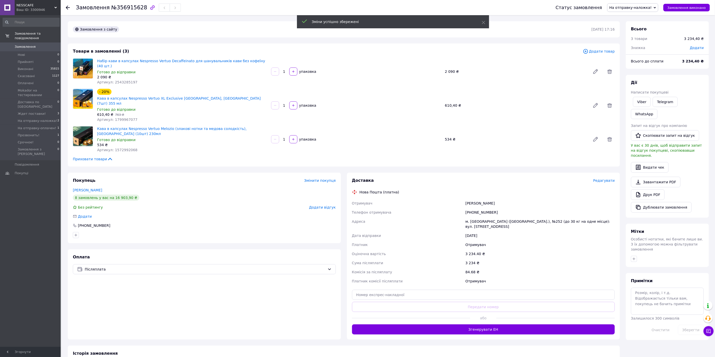
click at [516, 325] on button "Згенерувати ЕН" at bounding box center [483, 330] width 263 height 10
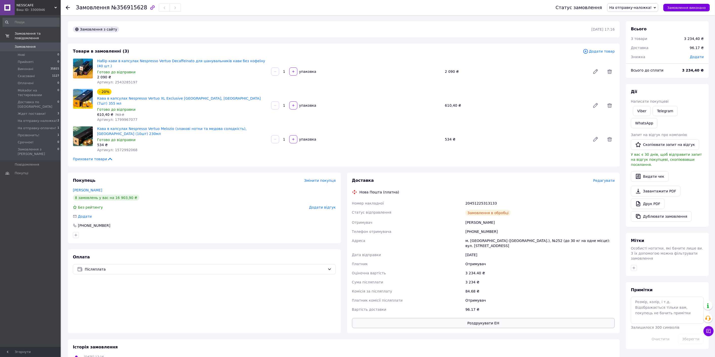
click at [515, 318] on button "Роздрукувати ЕН" at bounding box center [483, 323] width 263 height 10
drag, startPoint x: 500, startPoint y: 176, endPoint x: 358, endPoint y: 171, distance: 142.8
click at [358, 178] on div "Доставка Редагувати Нова Пошта (платна) Номер накладної 20451225313133 Статус в…" at bounding box center [483, 253] width 263 height 151
copy div "Нова Пошта (платна) Номер накладної 20451225313133"
click at [658, 118] on link "WhatsApp" at bounding box center [644, 123] width 27 height 10
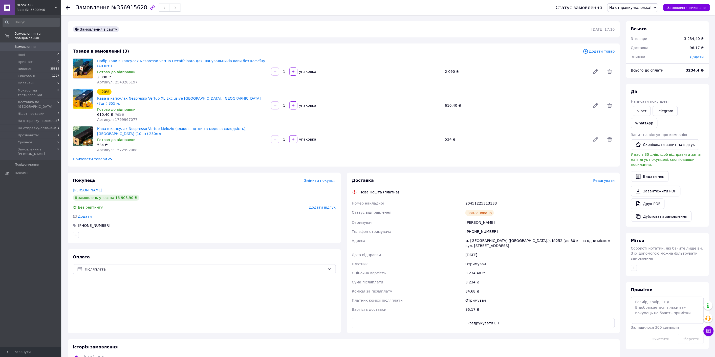
drag, startPoint x: 429, startPoint y: 332, endPoint x: 475, endPoint y: 244, distance: 99.9
click at [429, 354] on div "12.08.2025 17:16 Статус змінено: Нове" at bounding box center [344, 359] width 546 height 10
click at [479, 199] on div "20451225313133" at bounding box center [541, 203] width 152 height 9
copy div "20451225313133"
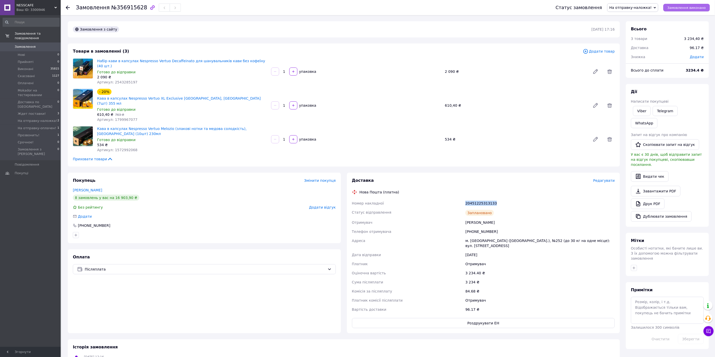
click at [680, 8] on span "Замовлення виконано" at bounding box center [687, 8] width 38 height 4
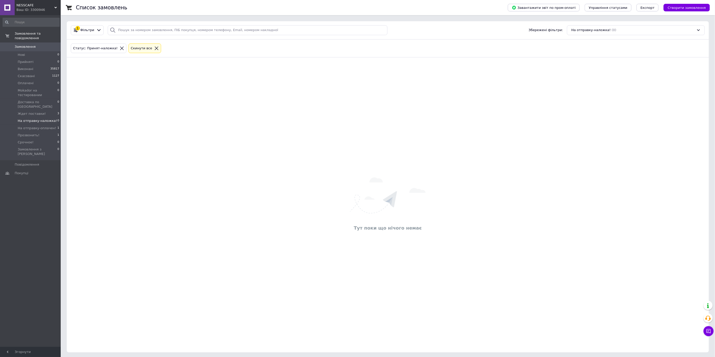
click at [60, 125] on li "На отправку-оплачен! 1" at bounding box center [31, 128] width 62 height 7
